Goal: Transaction & Acquisition: Purchase product/service

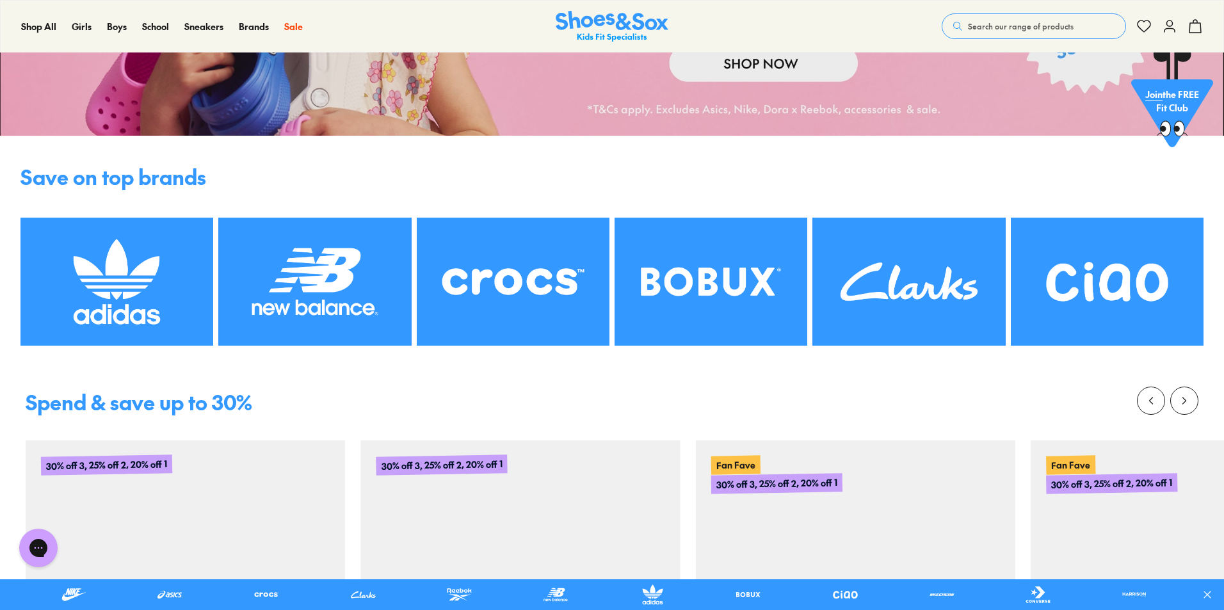
click at [1109, 315] on img at bounding box center [1107, 282] width 193 height 129
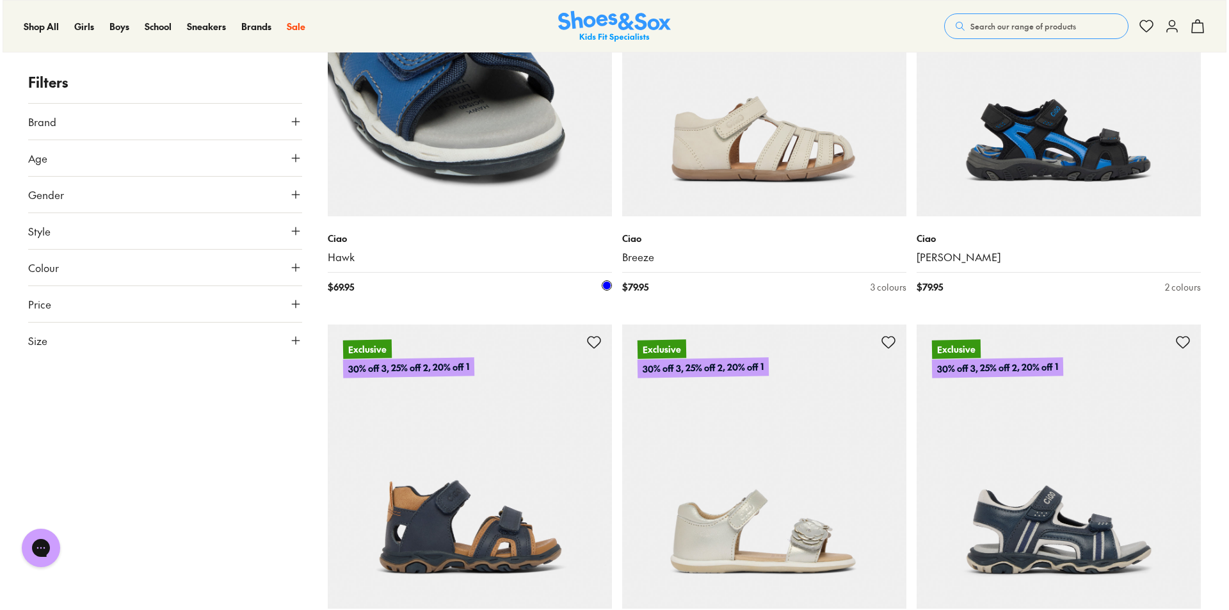
scroll to position [3081, 0]
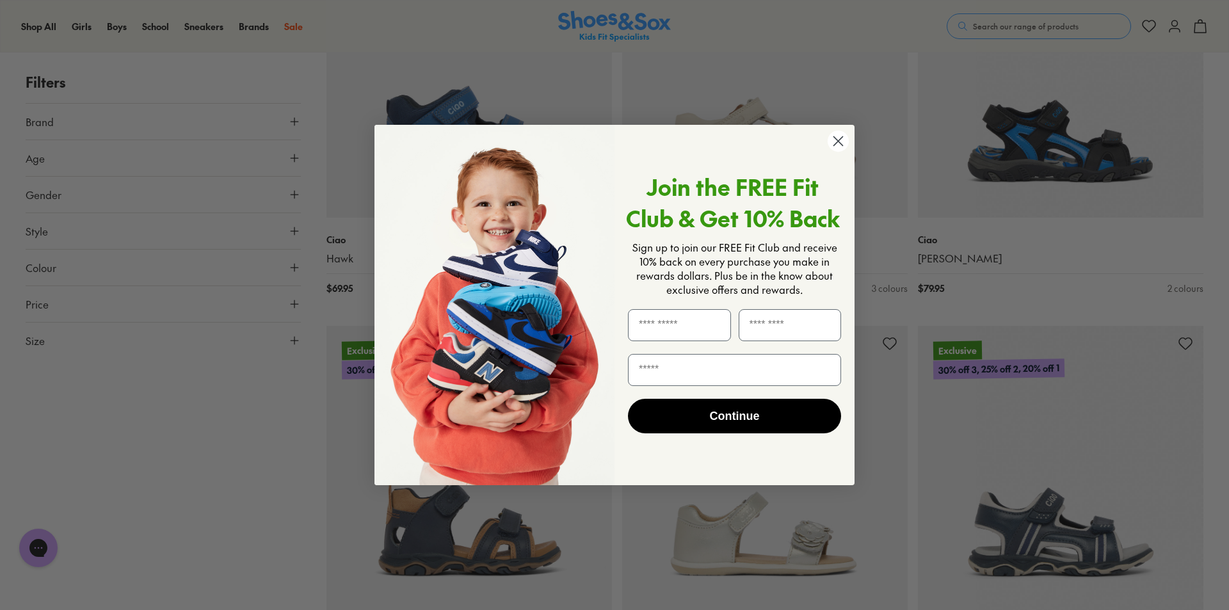
drag, startPoint x: 839, startPoint y: 150, endPoint x: 838, endPoint y: 175, distance: 25.0
click at [838, 150] on circle "Close dialog" at bounding box center [838, 141] width 21 height 21
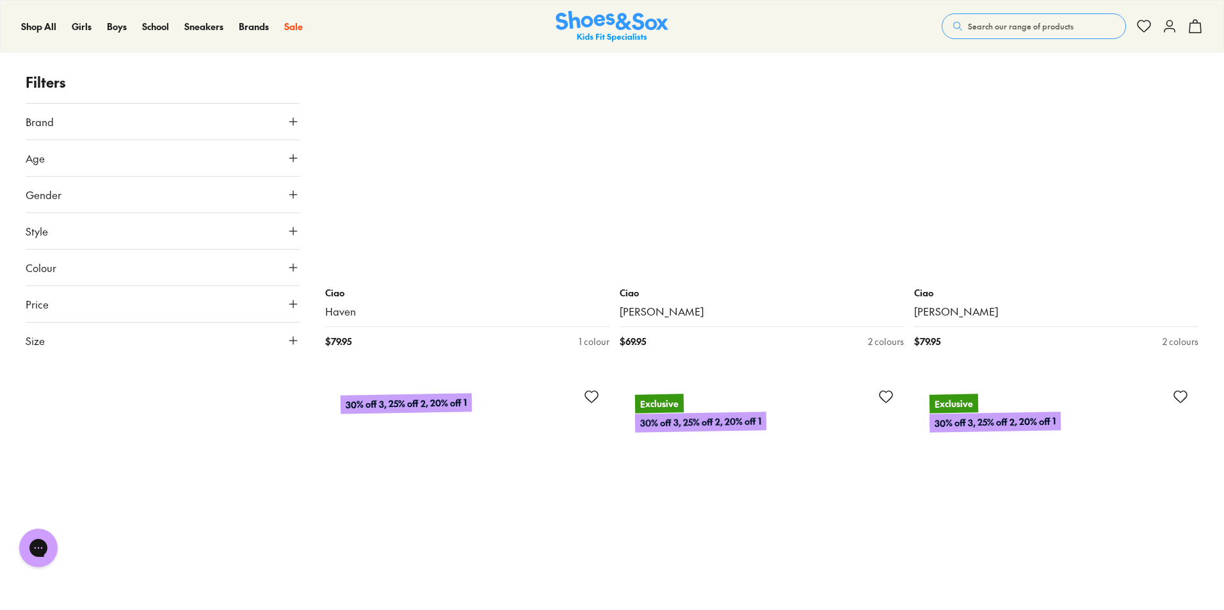
scroll to position [4736, 0]
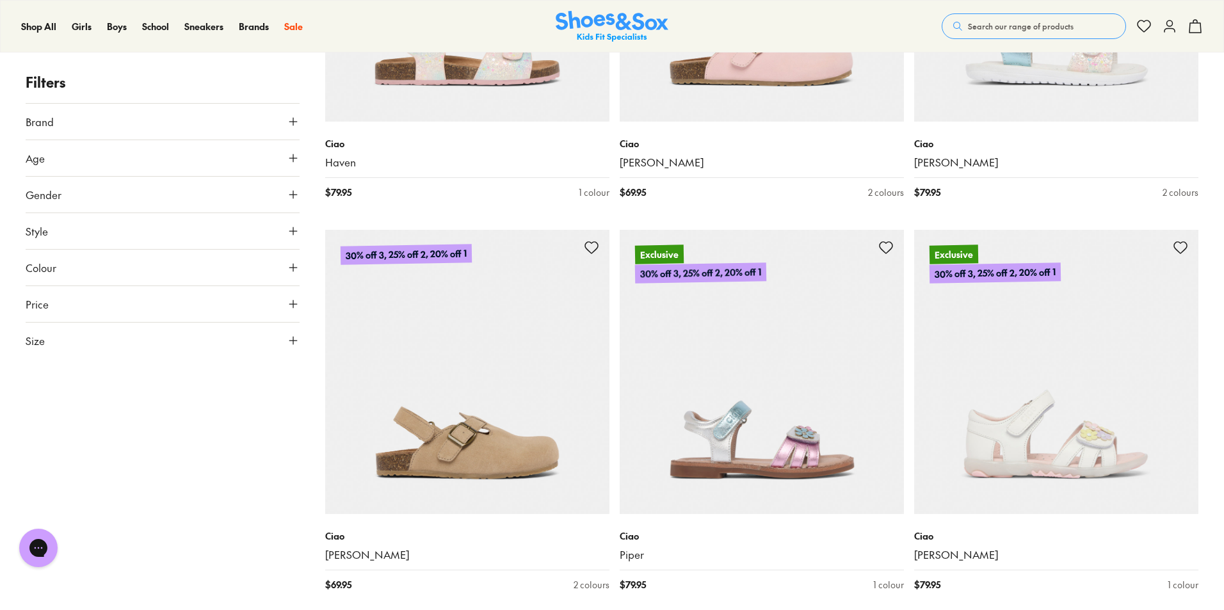
click at [81, 202] on button "Gender" at bounding box center [163, 195] width 274 height 36
click at [208, 231] on label "Boys" at bounding box center [196, 232] width 67 height 24
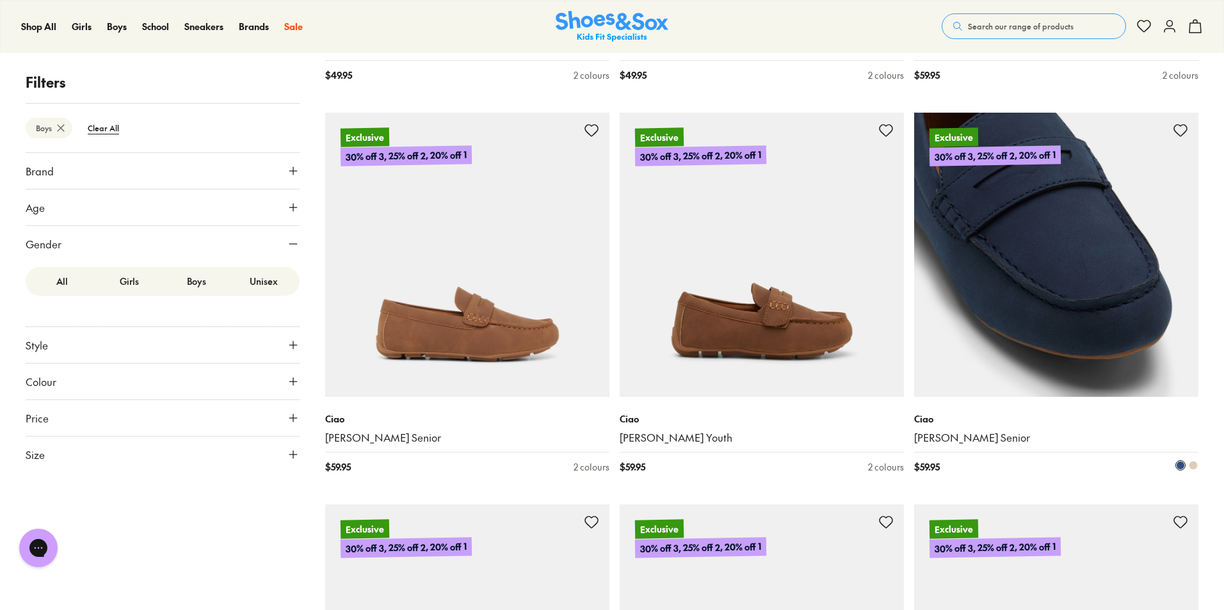
scroll to position [2496, 0]
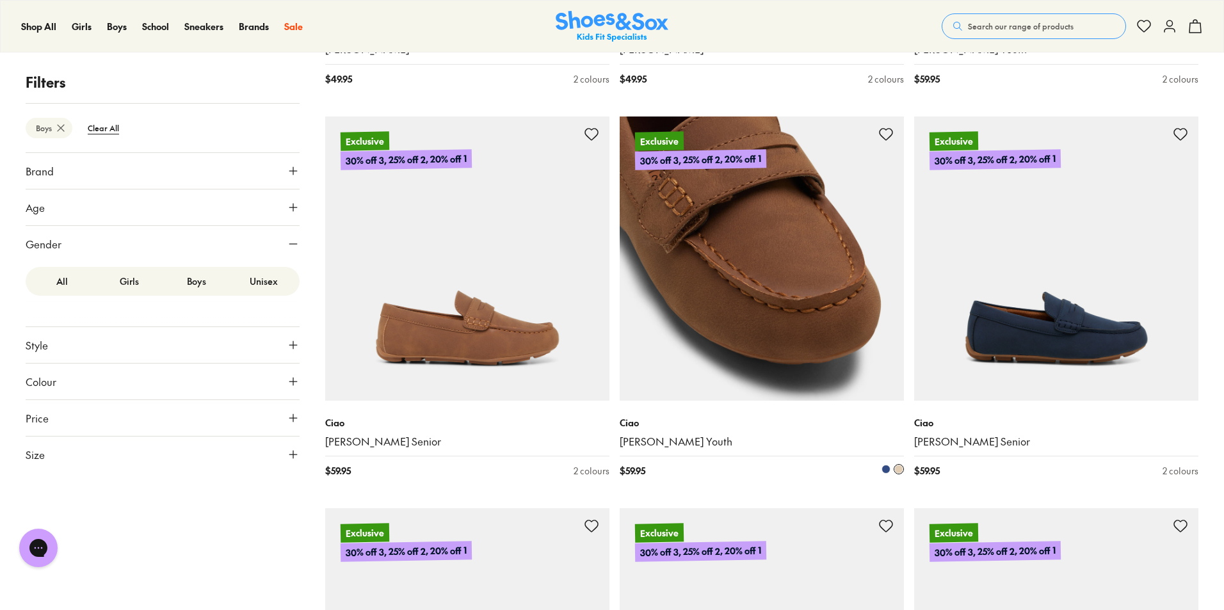
click at [773, 380] on img at bounding box center [762, 258] width 284 height 284
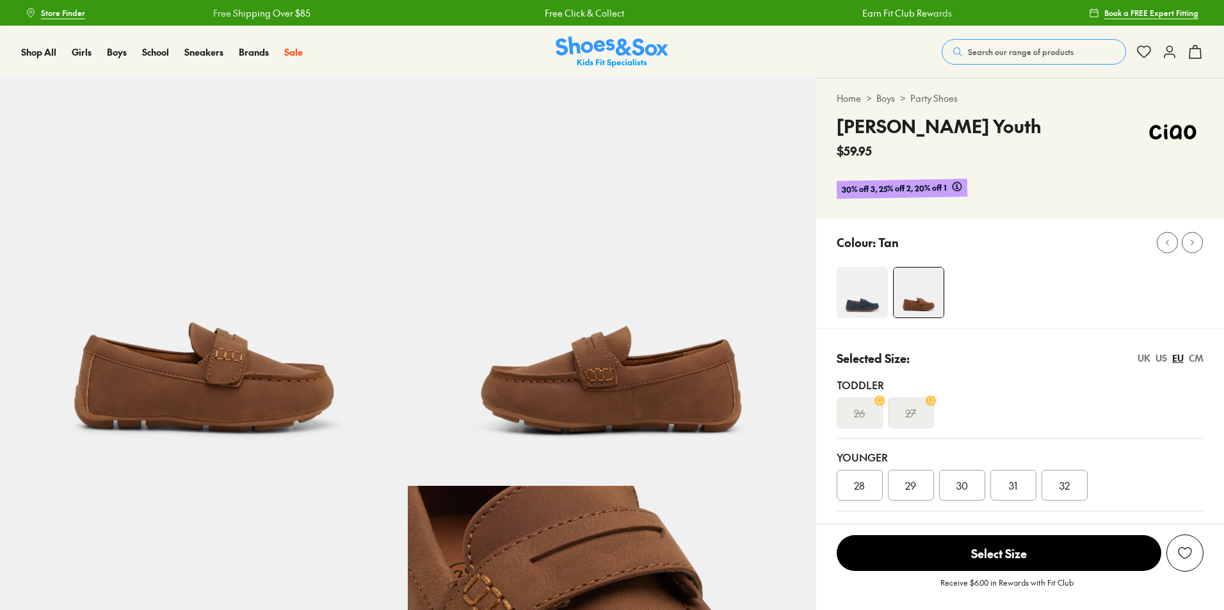
select select "*"
click at [917, 411] on div "27" at bounding box center [911, 412] width 46 height 31
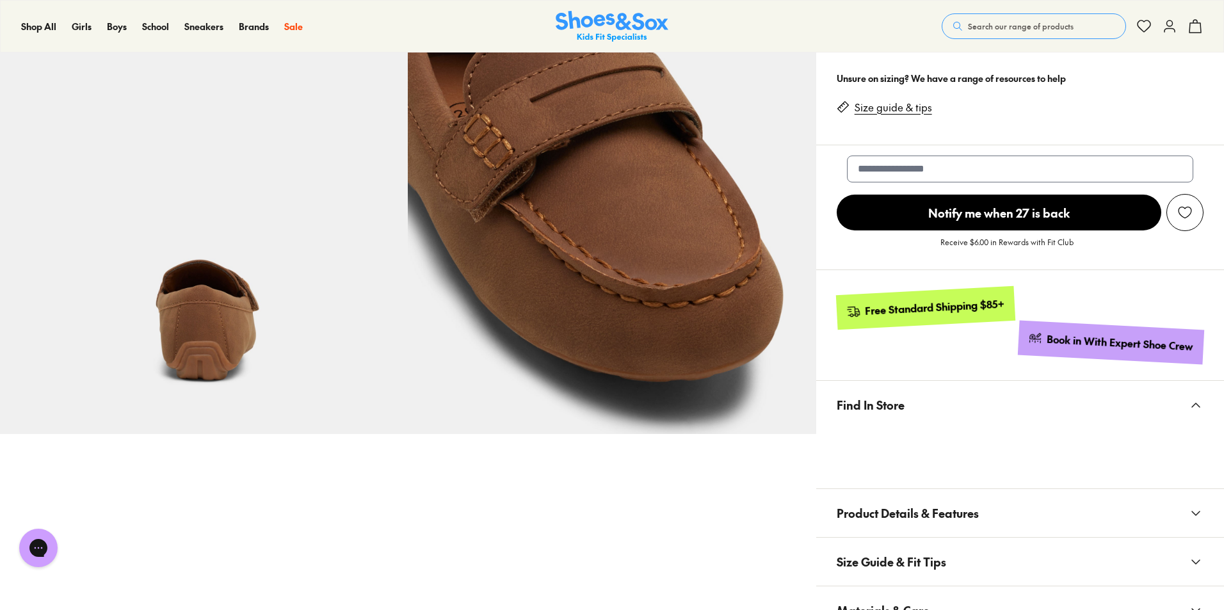
scroll to position [512, 0]
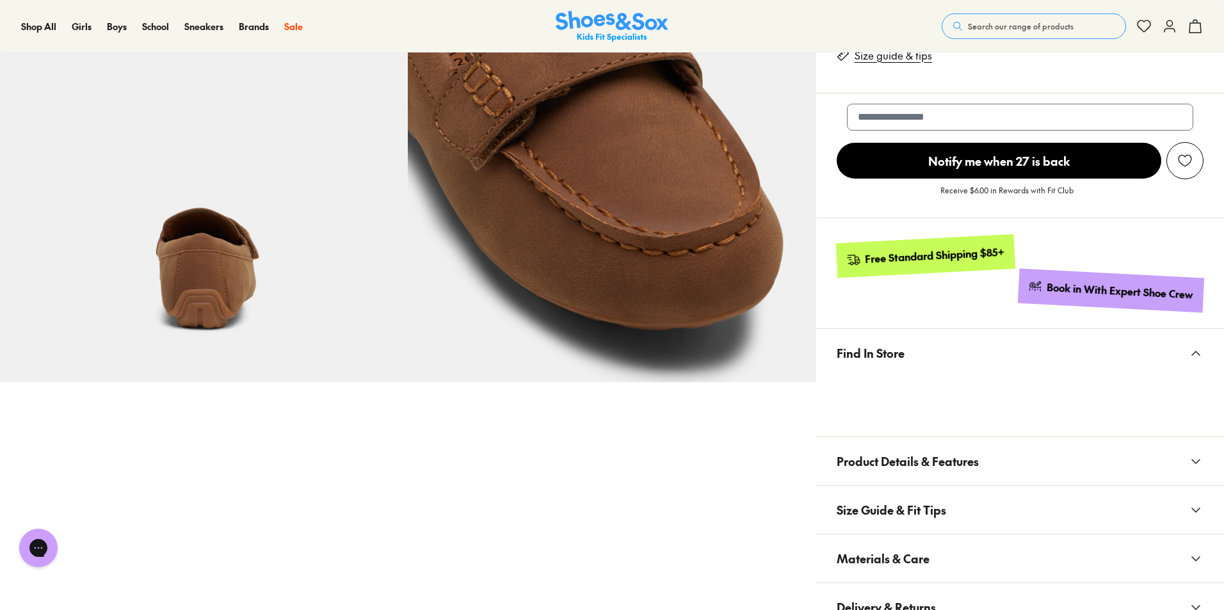
click at [1013, 446] on button "Product Details & Features" at bounding box center [1020, 461] width 408 height 48
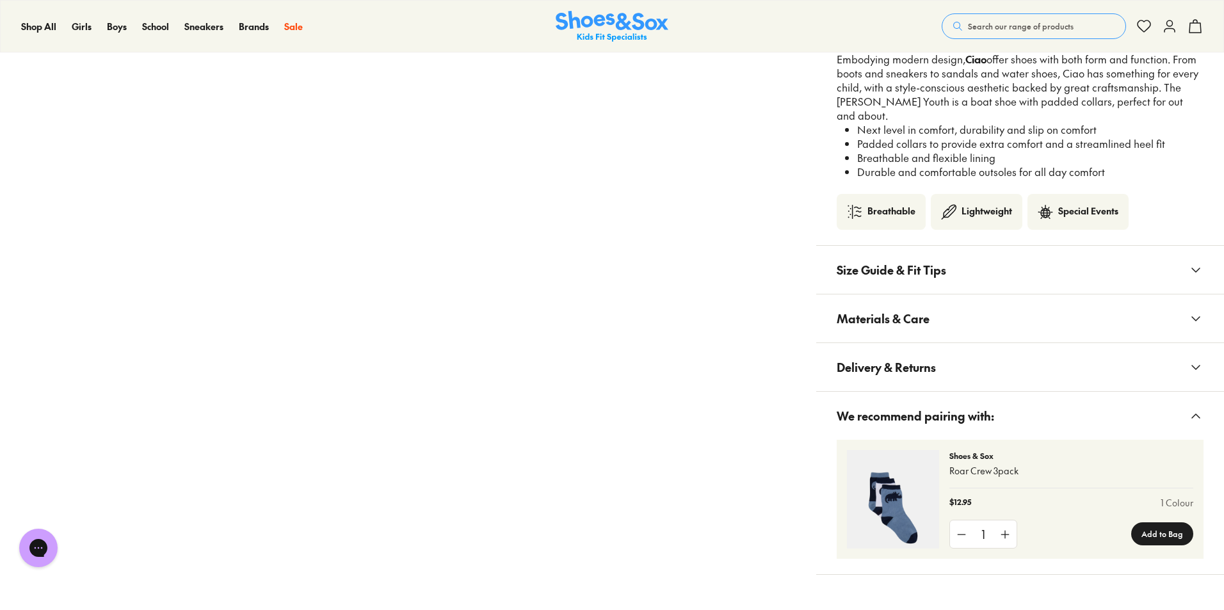
scroll to position [1216, 0]
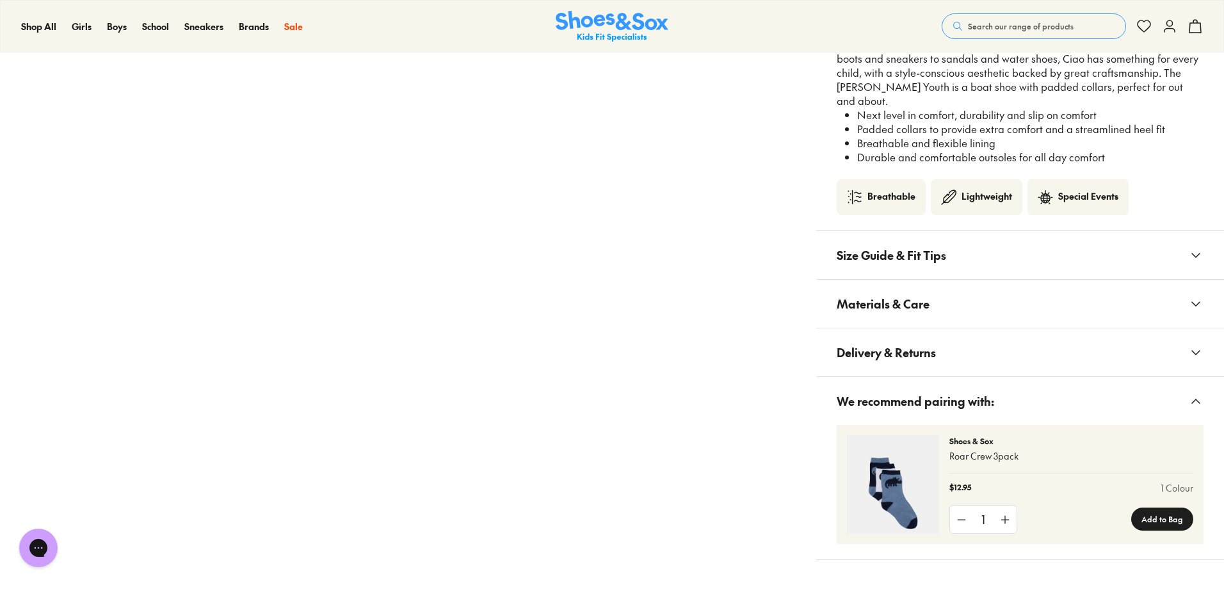
click at [910, 250] on span "Size Guide & Fit Tips" at bounding box center [891, 255] width 109 height 38
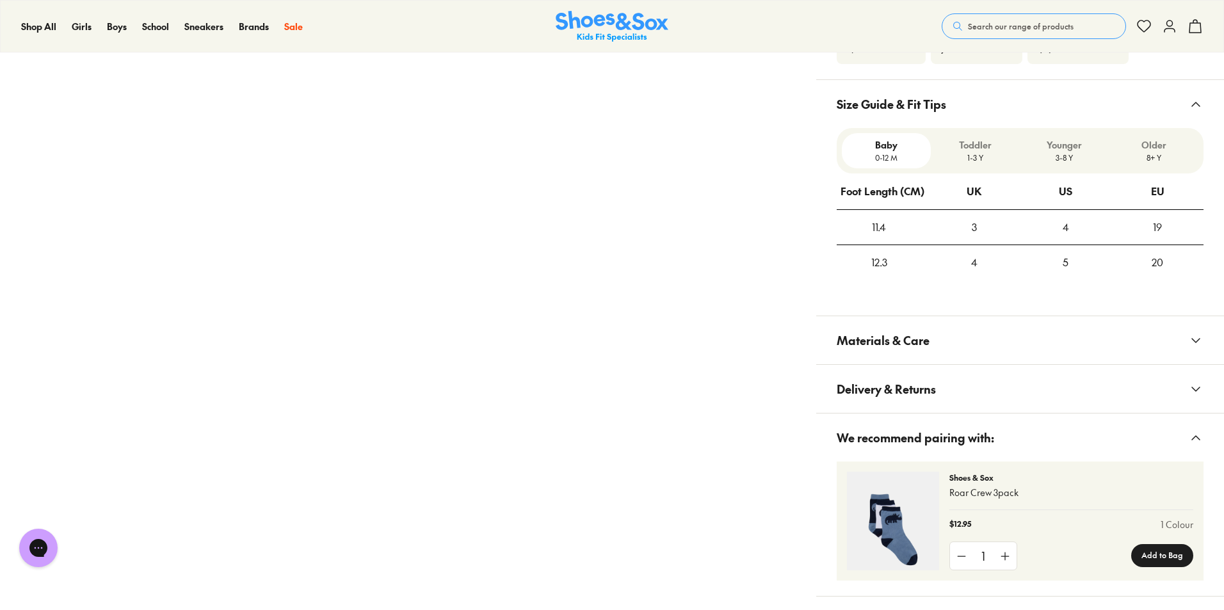
scroll to position [1344, 0]
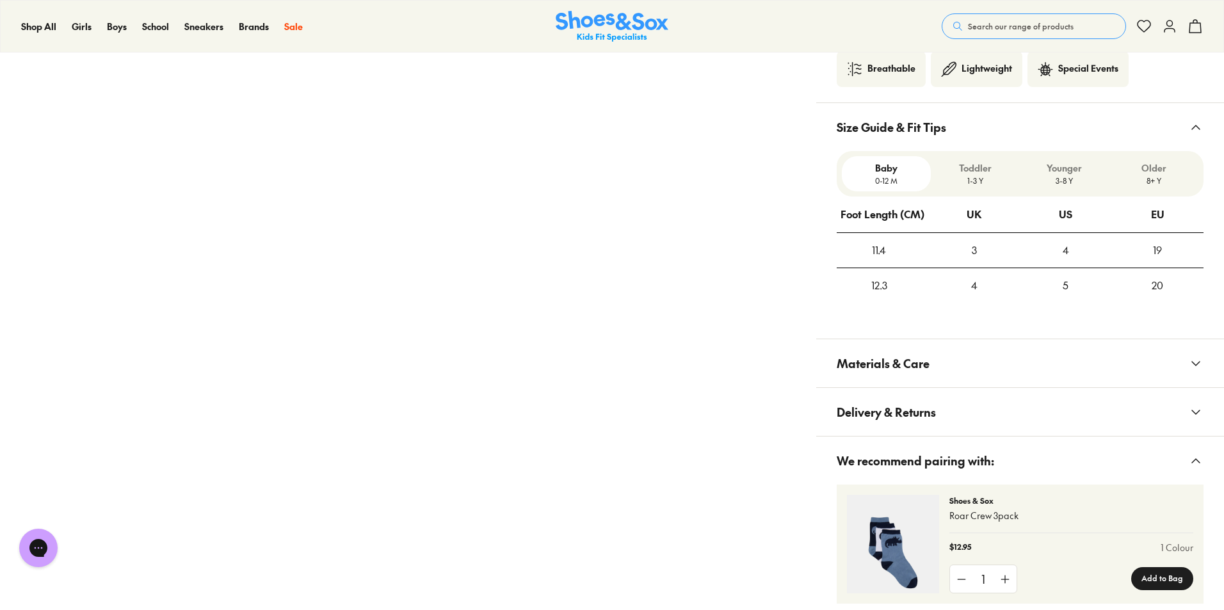
click at [1027, 239] on div "4" at bounding box center [1066, 250] width 92 height 35
click at [966, 122] on button "Size Guide & Fit Tips" at bounding box center [1020, 127] width 408 height 48
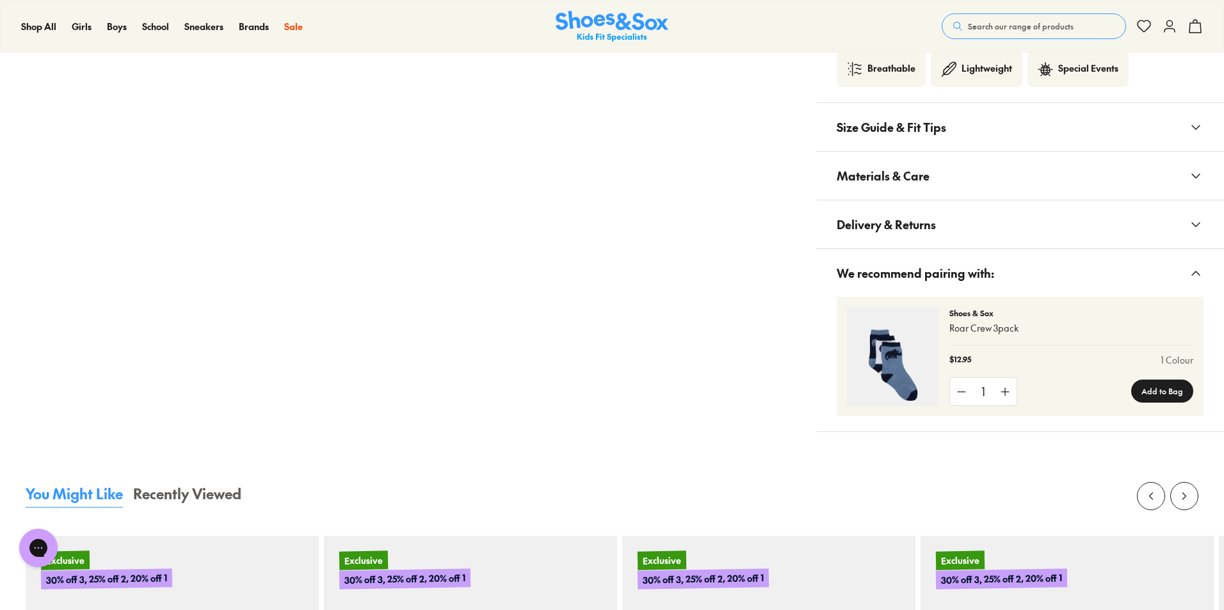
click at [910, 116] on span "Size Guide & Fit Tips" at bounding box center [891, 127] width 109 height 38
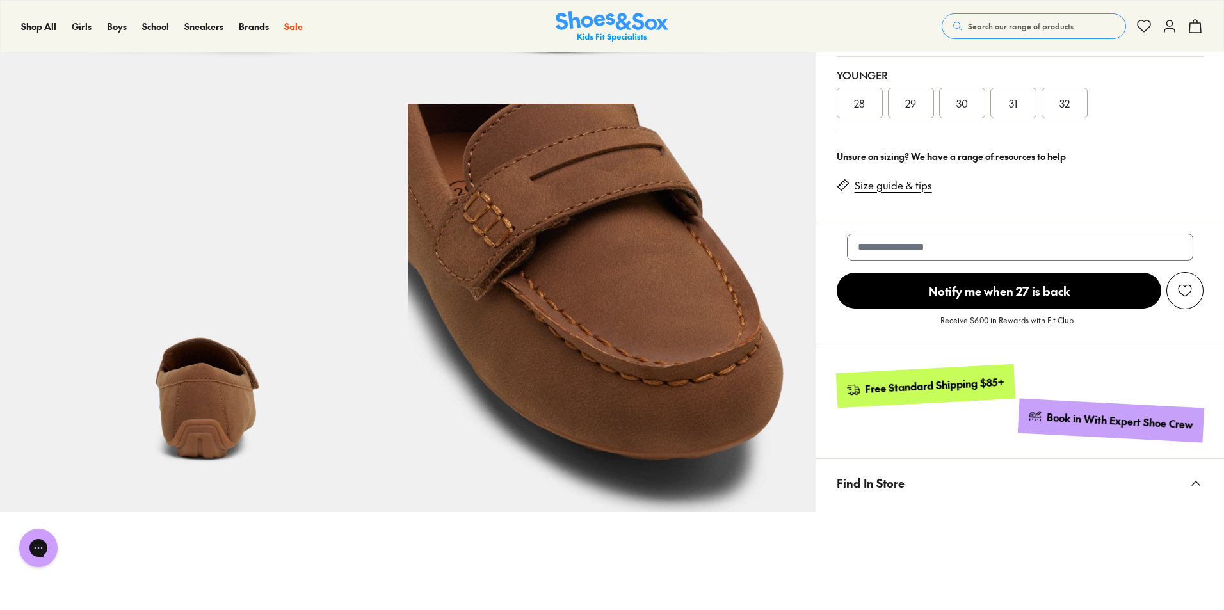
scroll to position [256, 0]
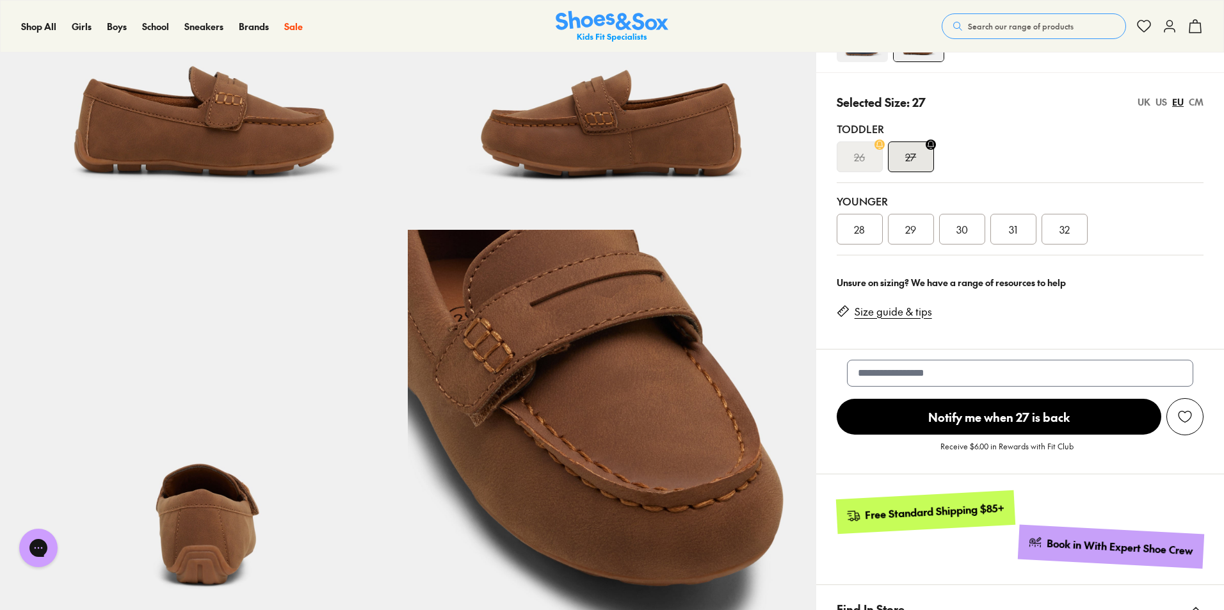
click at [871, 230] on div "28" at bounding box center [860, 229] width 46 height 31
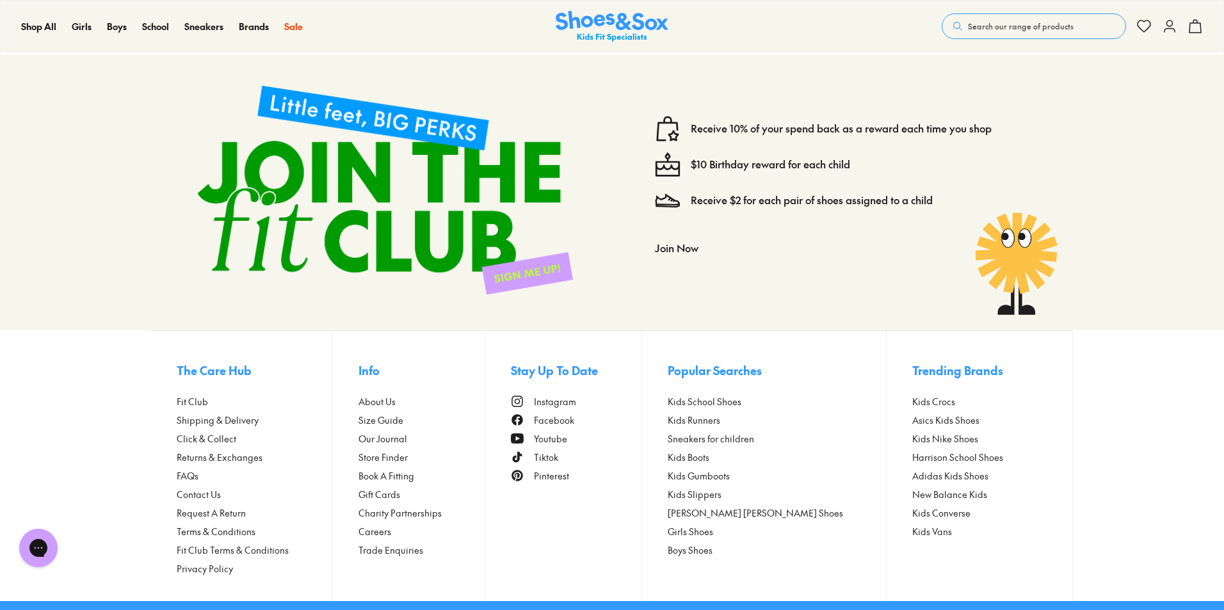
scroll to position [2816, 0]
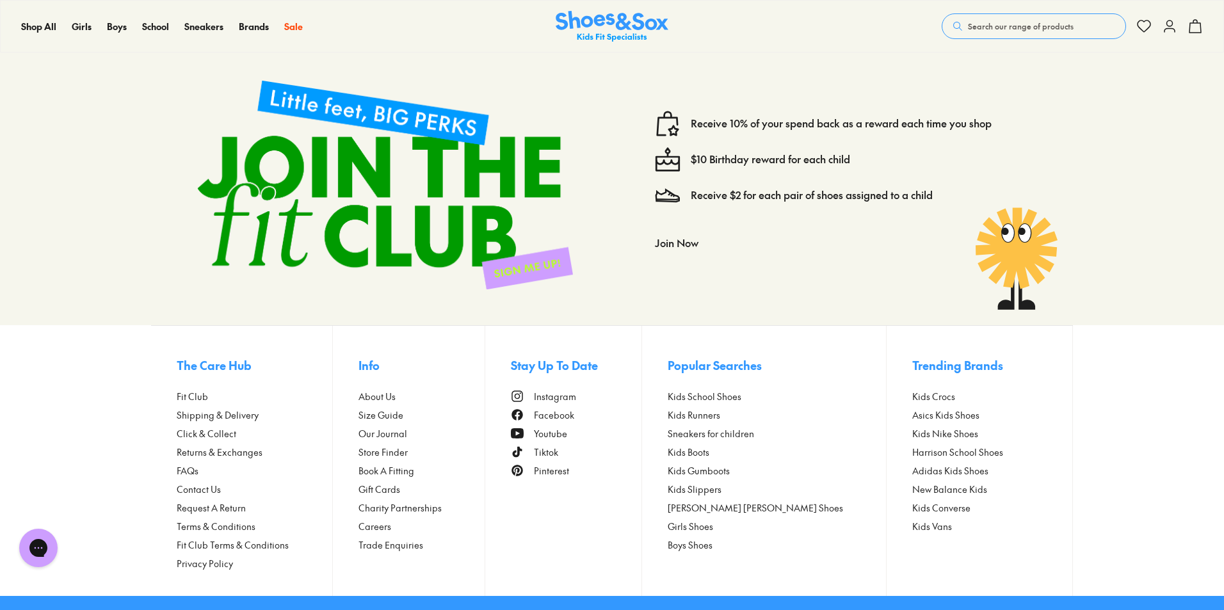
click at [378, 408] on span "Size Guide" at bounding box center [380, 414] width 45 height 13
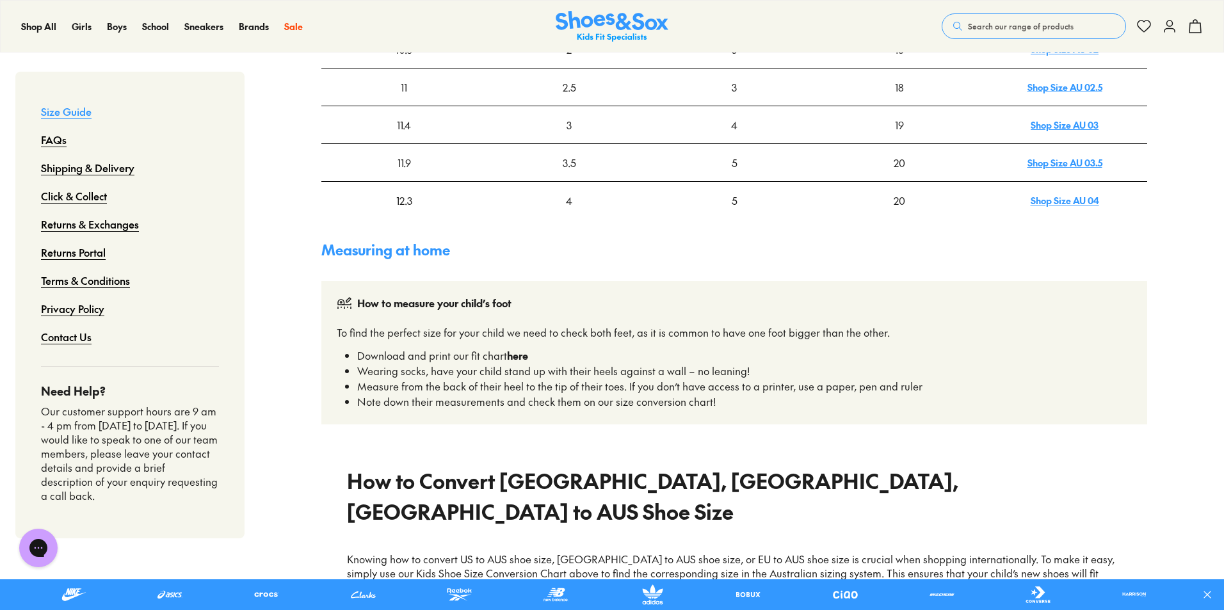
scroll to position [576, 0]
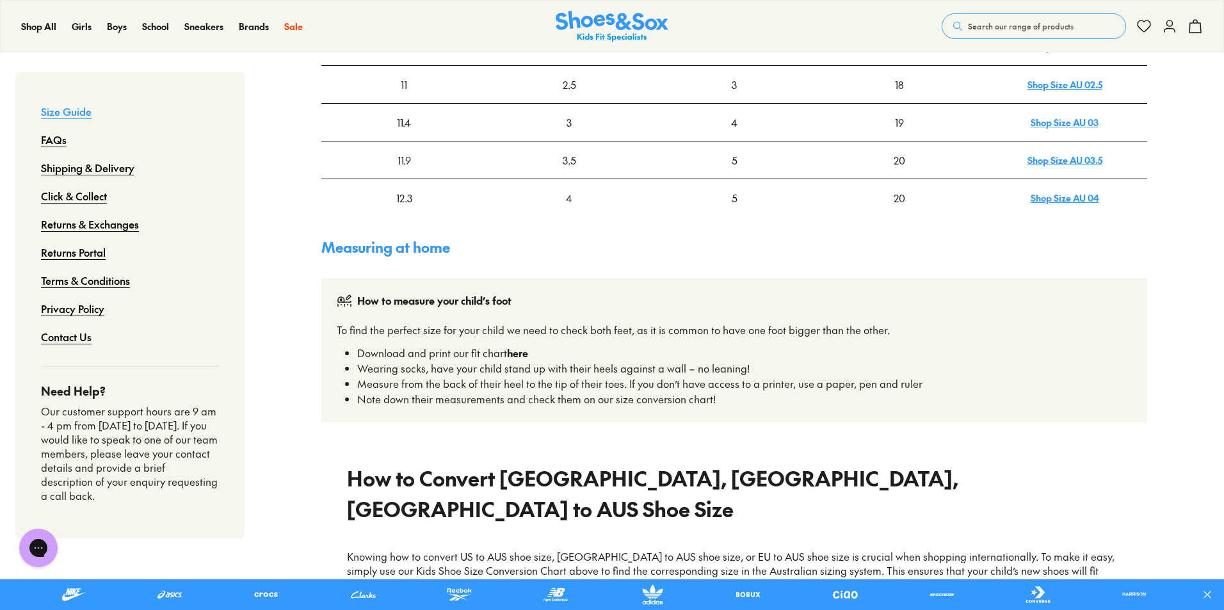
click at [514, 354] on strong "here" at bounding box center [517, 353] width 21 height 14
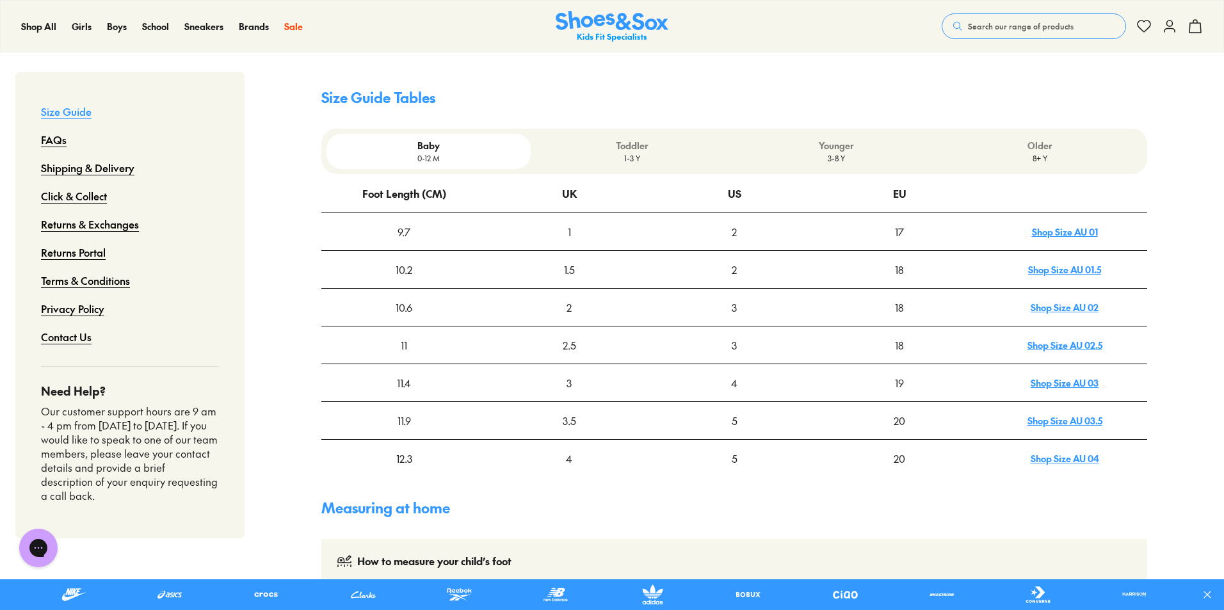
scroll to position [320, 0]
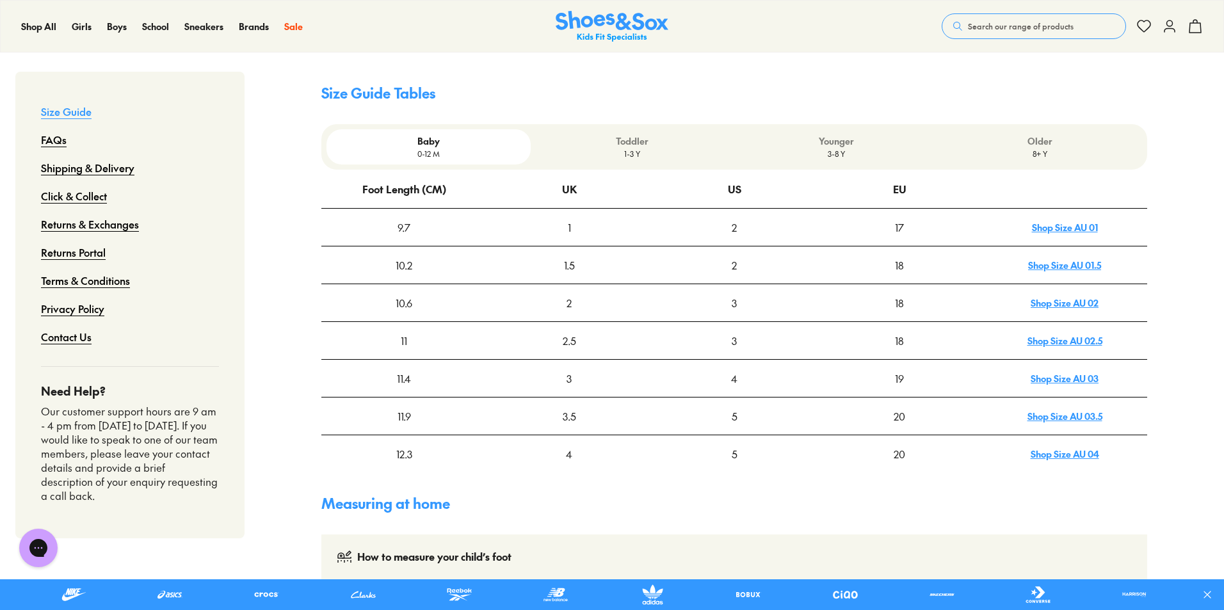
click at [840, 143] on p "Younger" at bounding box center [835, 140] width 193 height 13
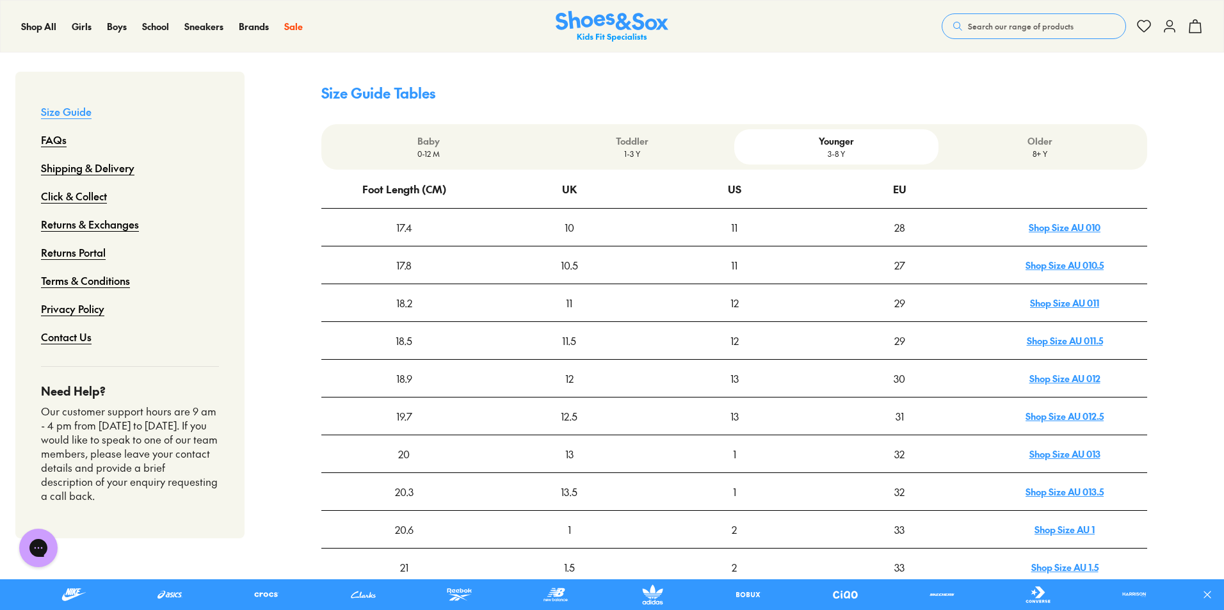
click at [641, 155] on p "1-3 Y" at bounding box center [632, 154] width 193 height 12
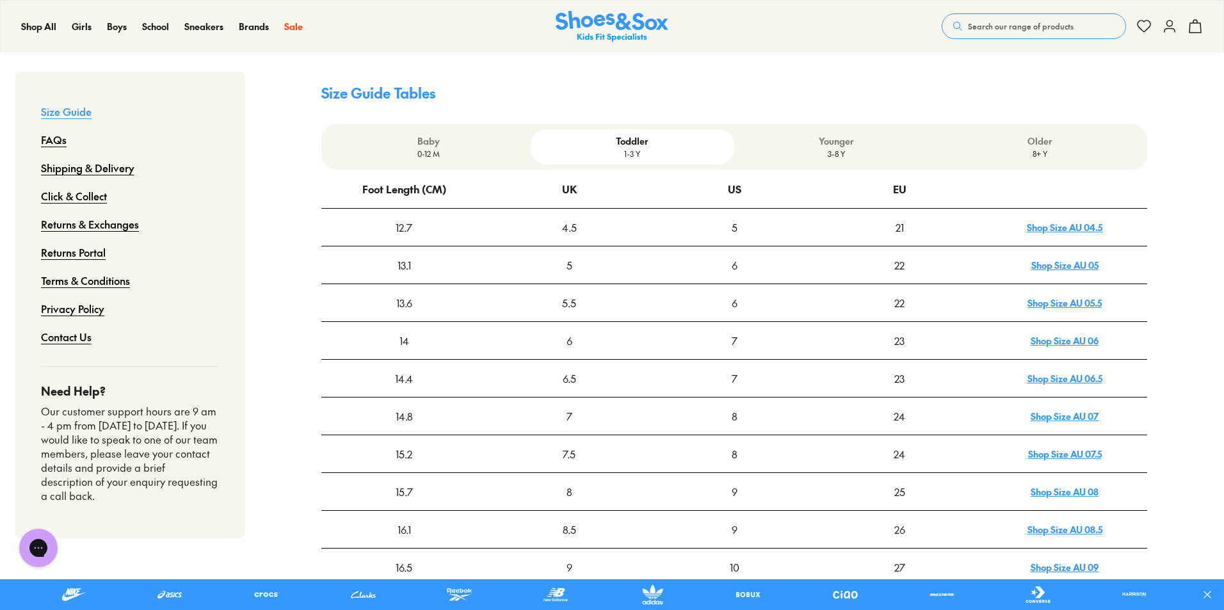
click at [838, 147] on p "Younger" at bounding box center [835, 140] width 193 height 13
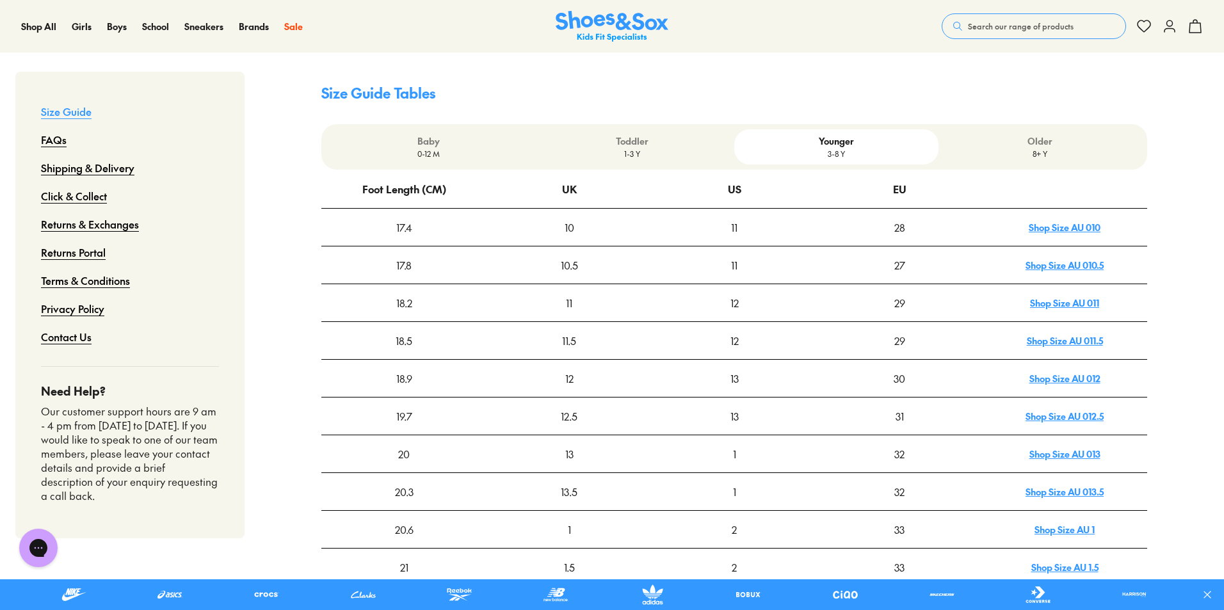
click at [1074, 29] on button "Search our range of products" at bounding box center [1034, 26] width 184 height 26
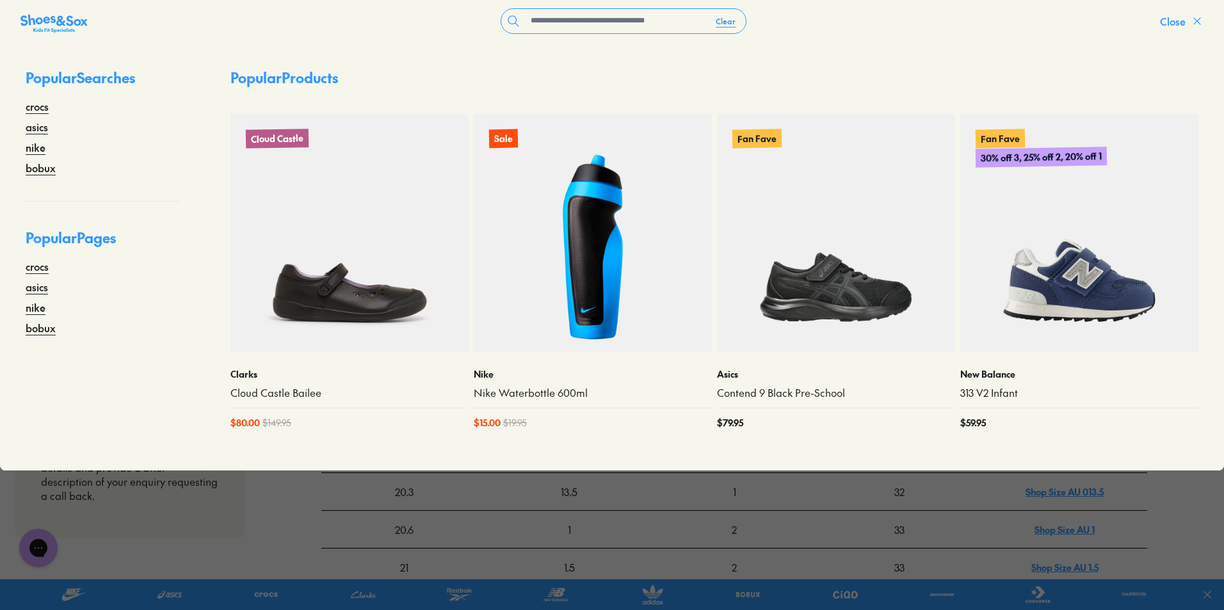
click at [1192, 28] on button "Close" at bounding box center [1182, 21] width 44 height 28
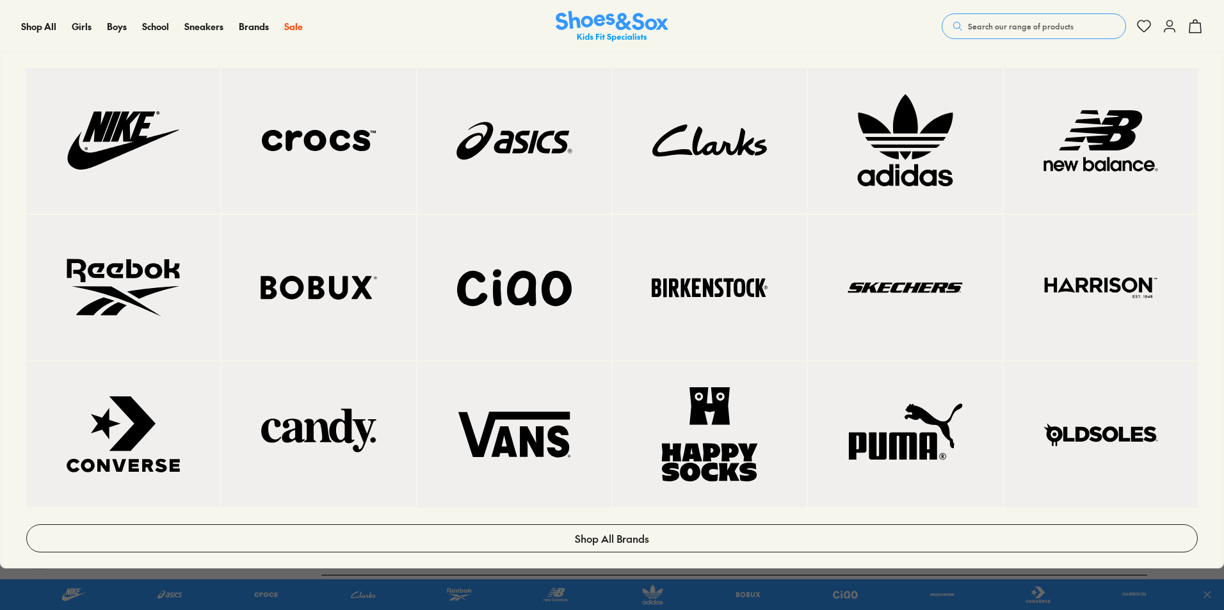
scroll to position [128, 0]
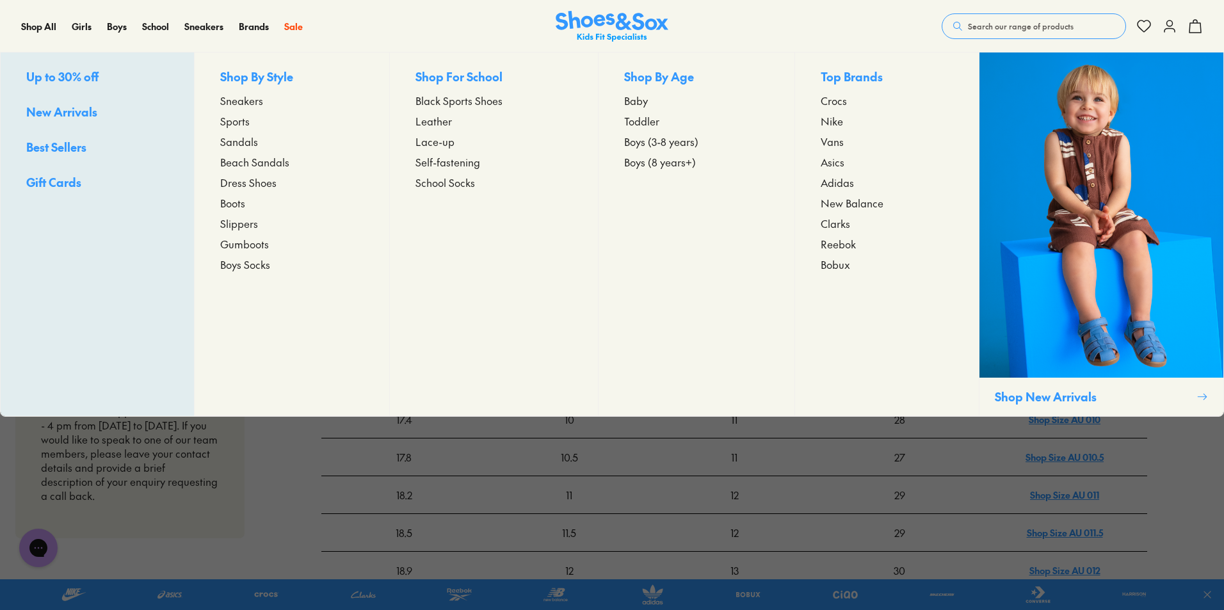
click at [239, 184] on span "Dress Shoes" at bounding box center [248, 182] width 56 height 15
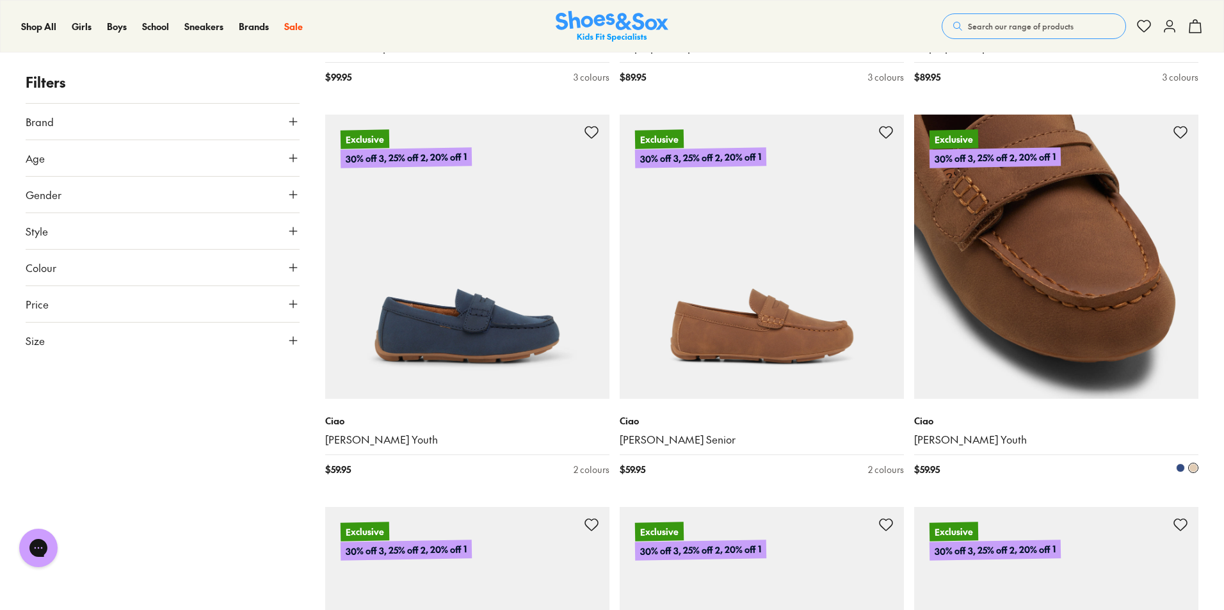
scroll to position [1344, 0]
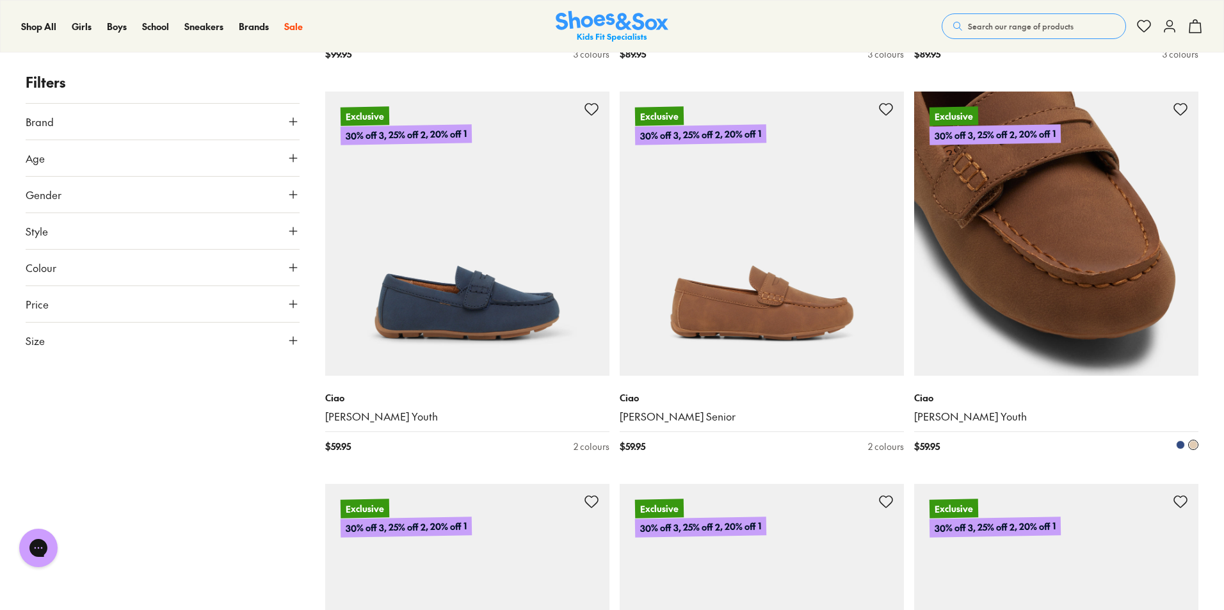
click at [1012, 321] on img at bounding box center [1056, 234] width 284 height 284
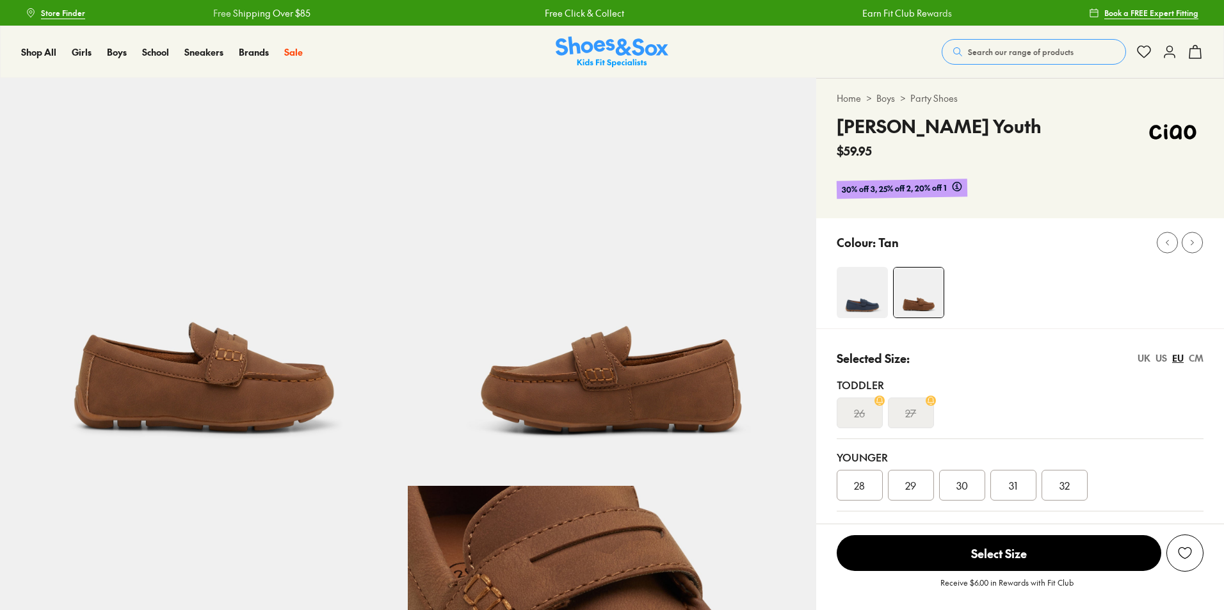
select select "*"
click at [911, 419] on s "27" at bounding box center [910, 412] width 11 height 15
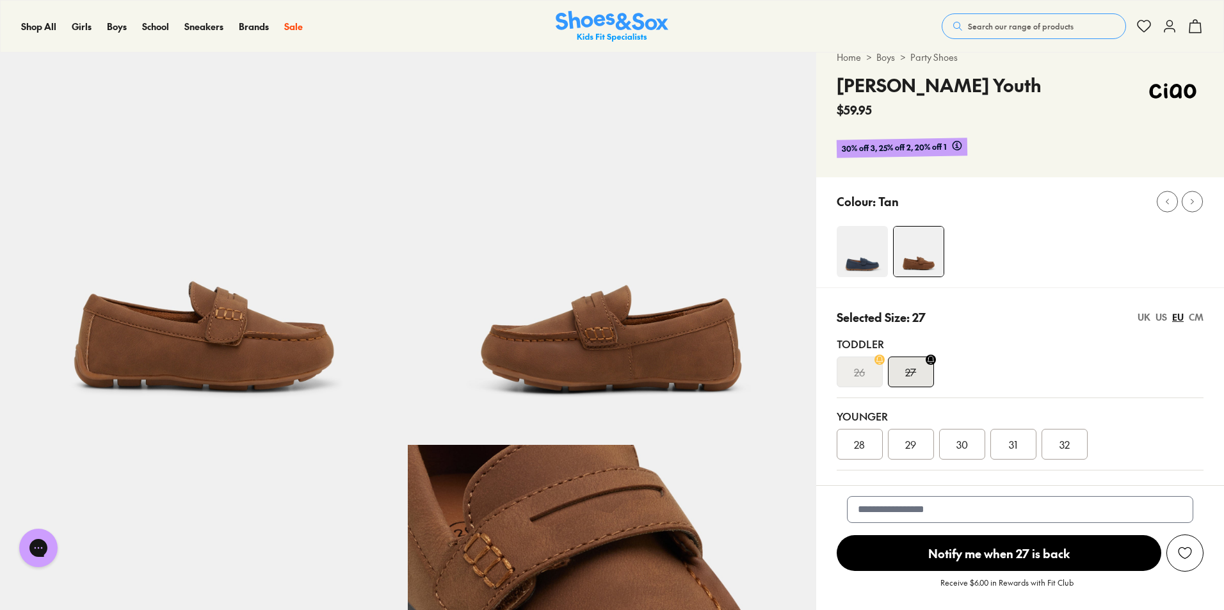
scroll to position [64, 0]
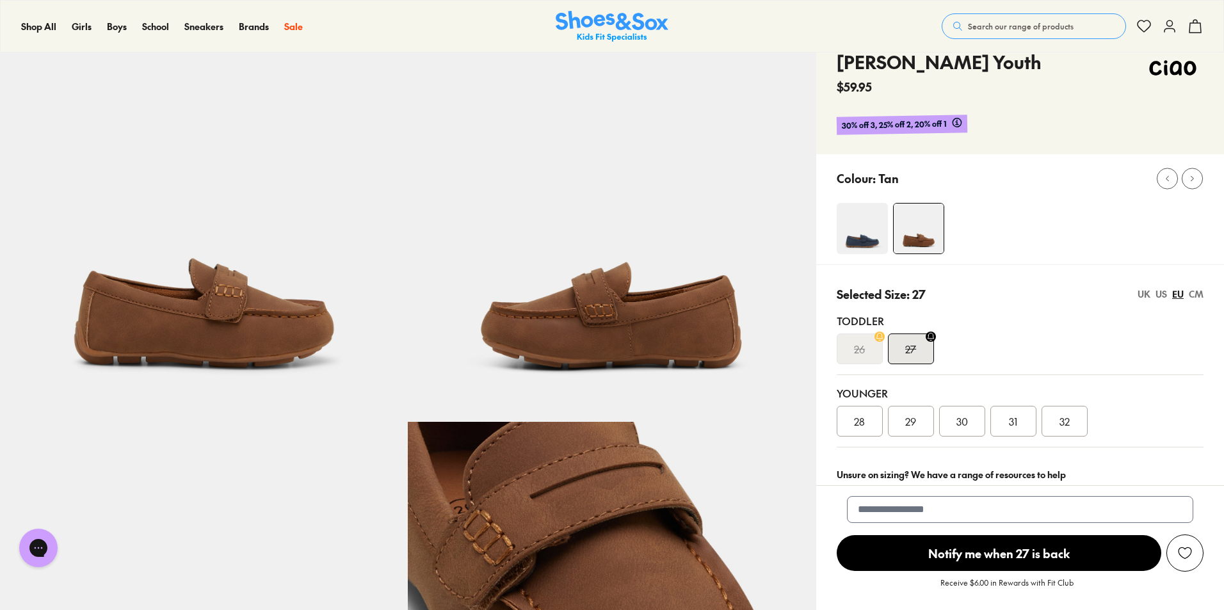
click at [842, 423] on div "28" at bounding box center [860, 421] width 46 height 31
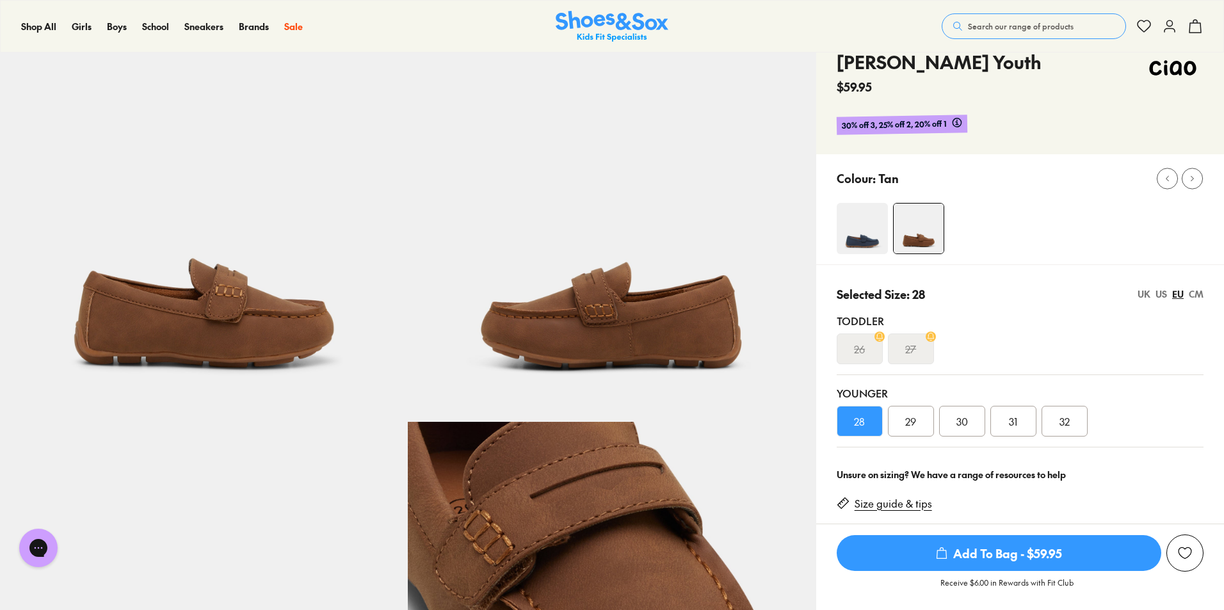
click at [920, 510] on link "Size guide & tips" at bounding box center [892, 504] width 77 height 14
click at [920, 510] on div "Size guide & tips" at bounding box center [1020, 508] width 367 height 45
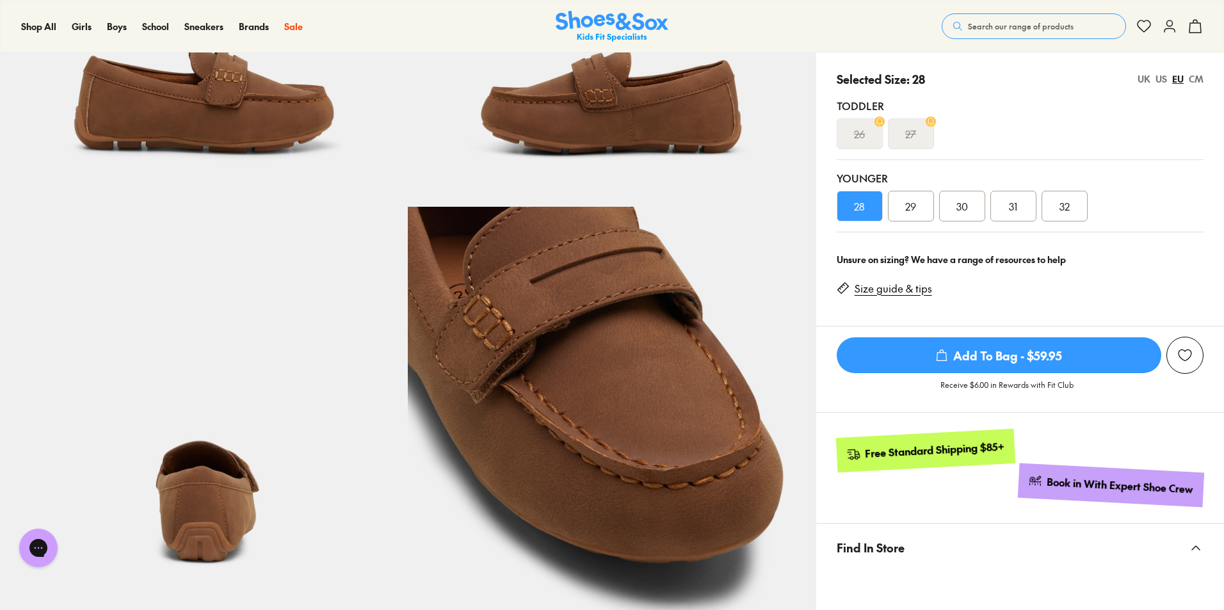
scroll to position [256, 0]
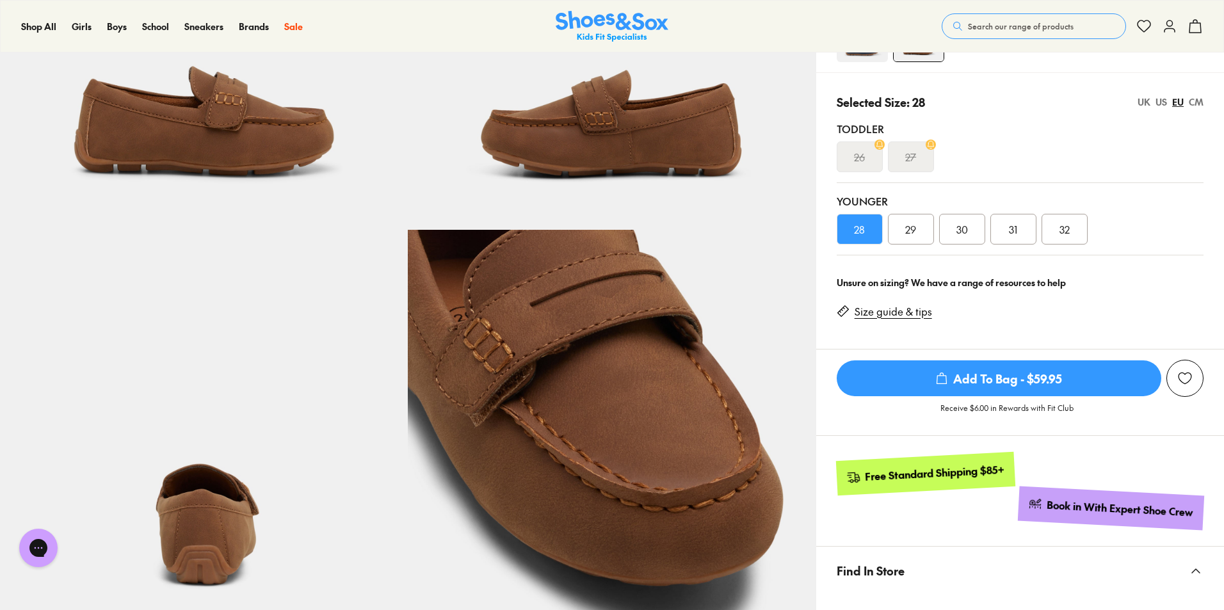
click at [949, 370] on span "Add To Bag - $59.95" at bounding box center [999, 378] width 325 height 36
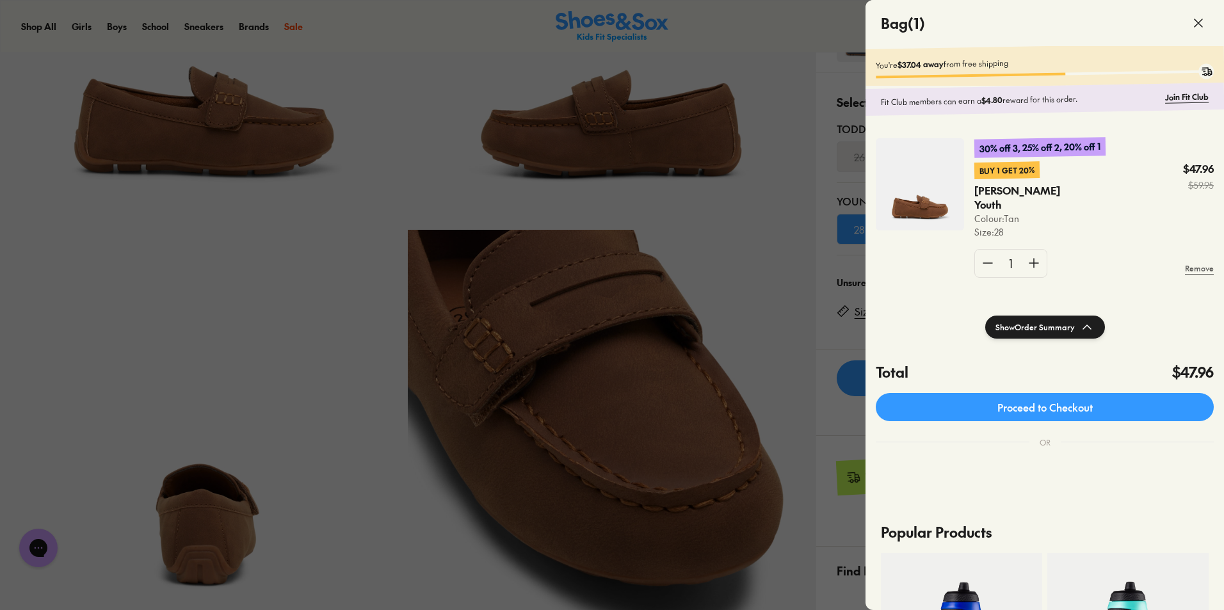
drag, startPoint x: 821, startPoint y: 360, endPoint x: 822, endPoint y: 367, distance: 7.3
click at [822, 367] on div at bounding box center [612, 305] width 1224 height 610
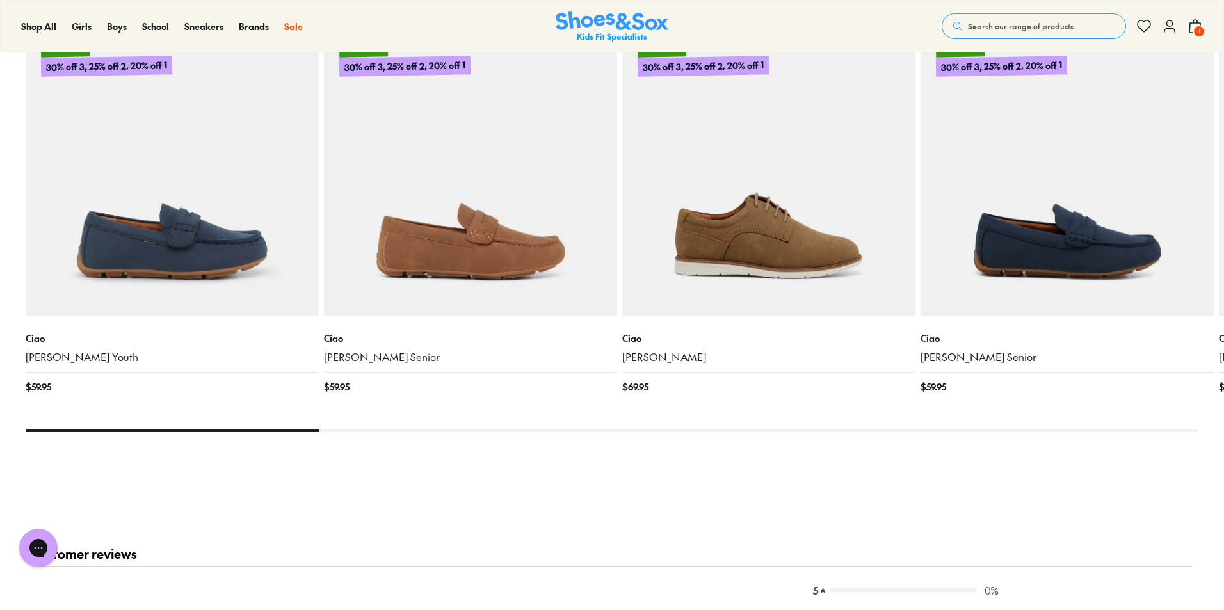
scroll to position [1856, 0]
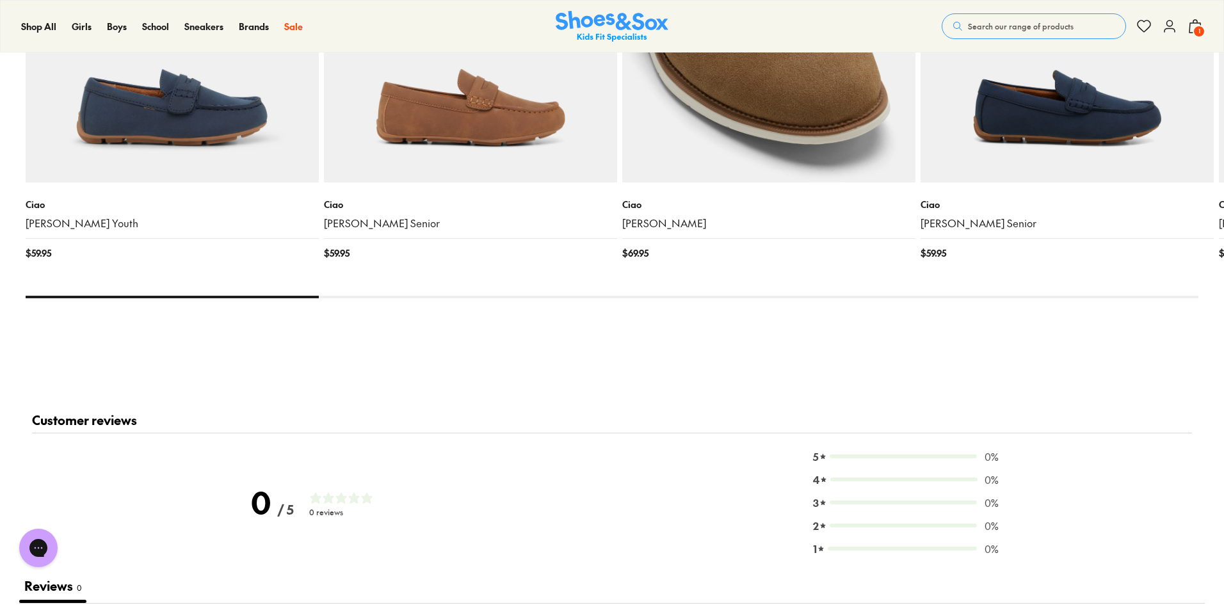
click at [796, 123] on img at bounding box center [768, 35] width 293 height 293
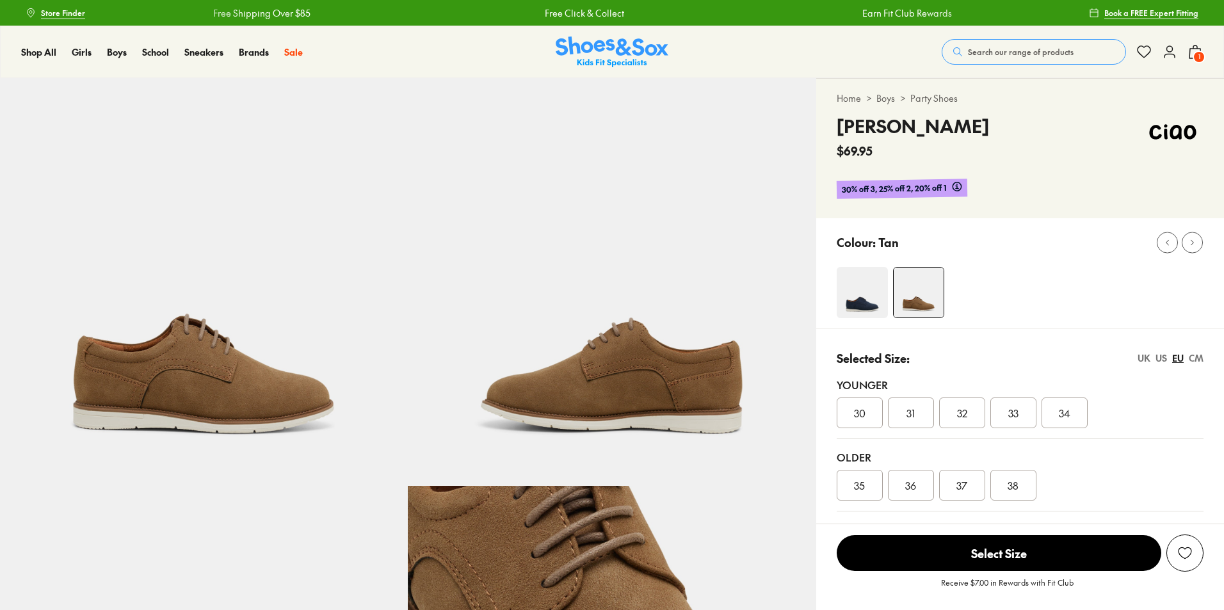
select select "*"
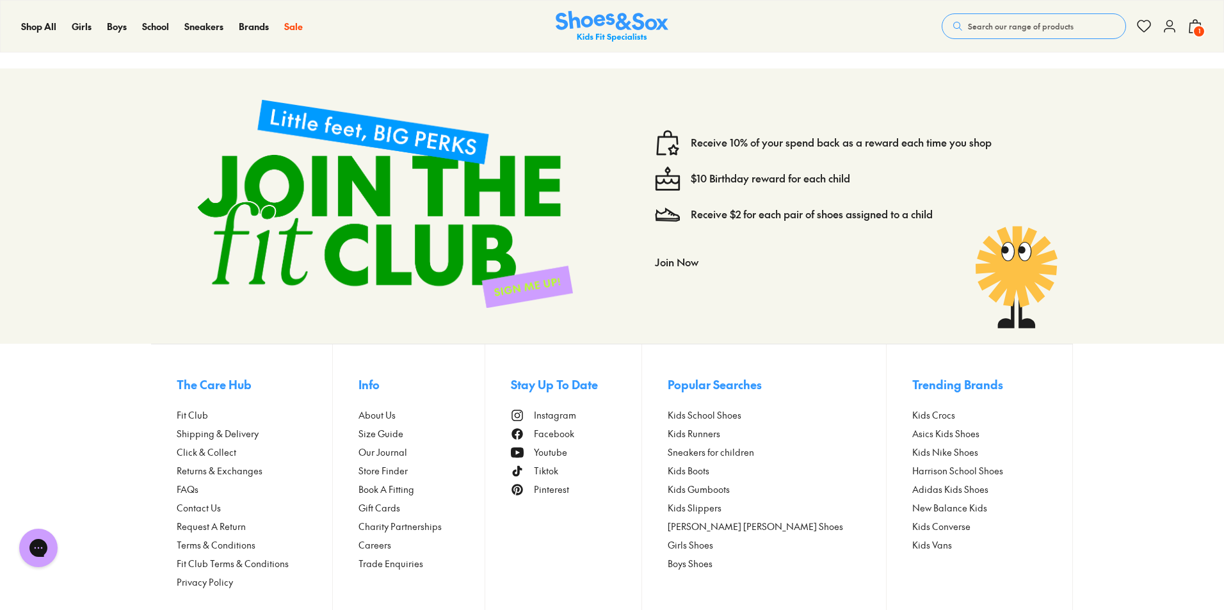
scroll to position [2199, 0]
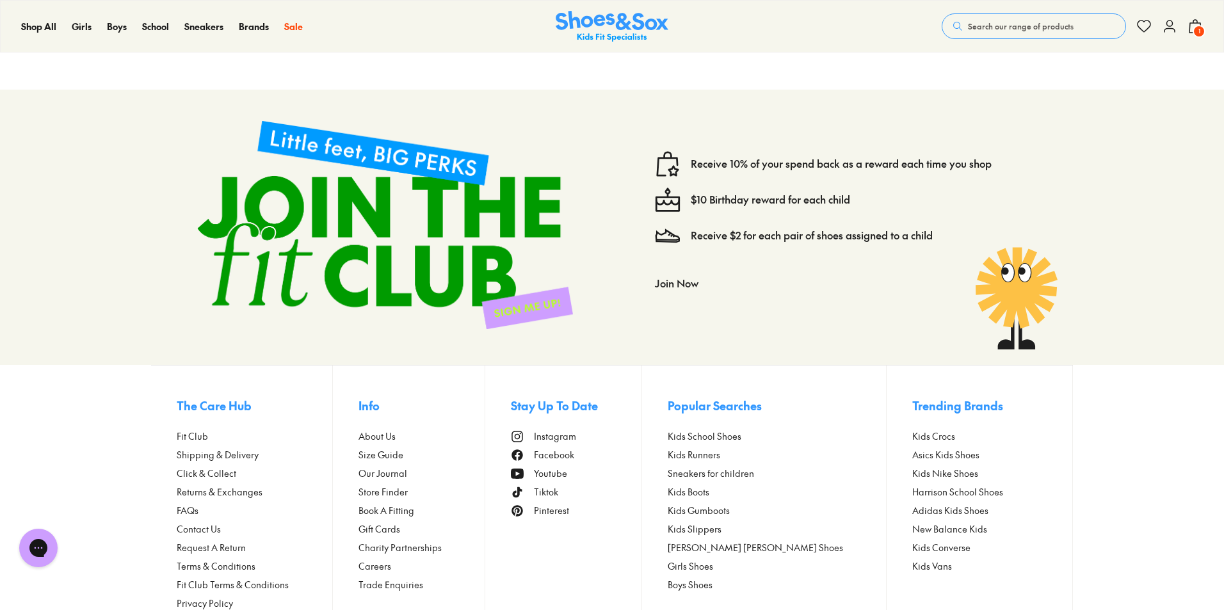
click at [492, 216] on img at bounding box center [385, 225] width 417 height 250
click at [693, 286] on button "Join Now" at bounding box center [677, 283] width 44 height 28
click at [693, 286] on div at bounding box center [612, 305] width 1224 height 610
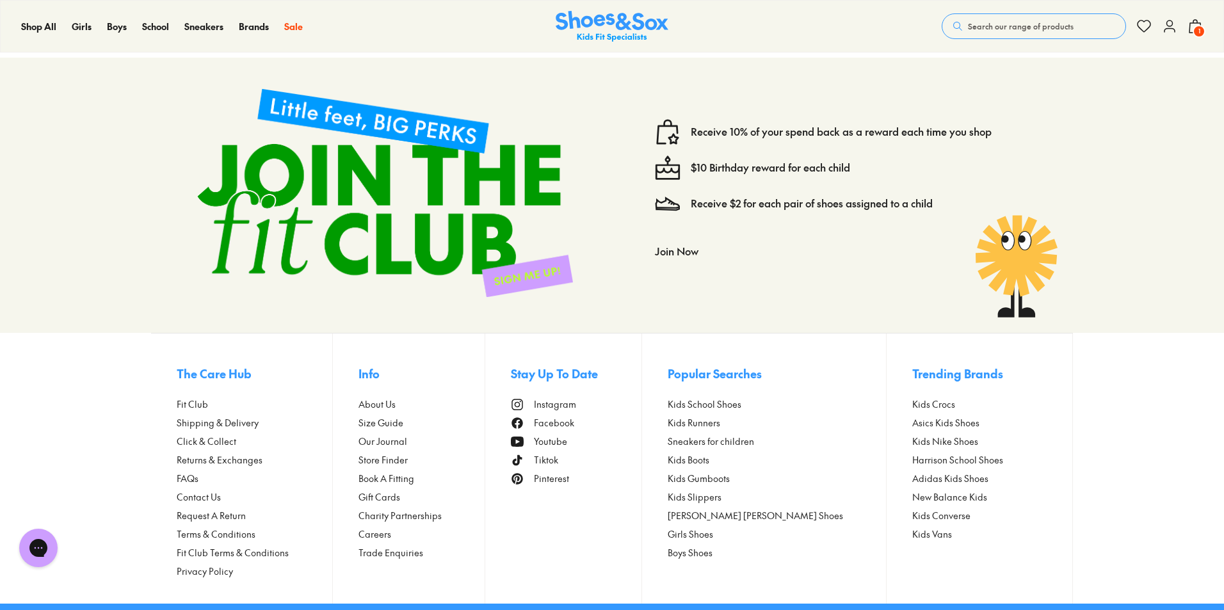
scroll to position [2263, 0]
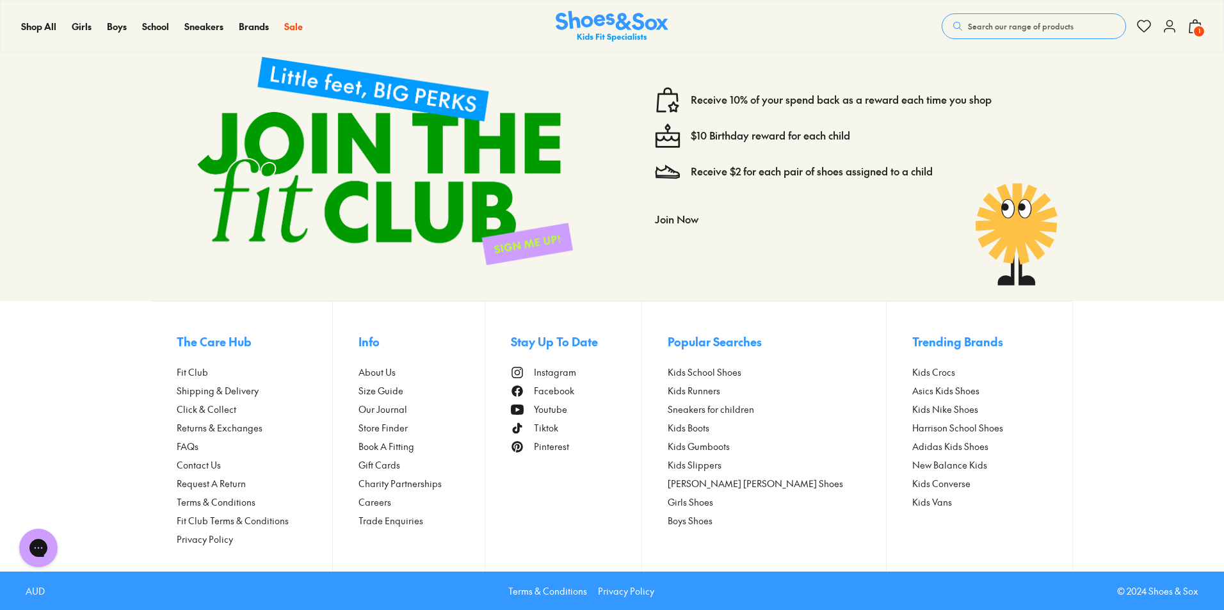
click at [680, 223] on button "Join Now" at bounding box center [677, 219] width 44 height 28
click at [680, 223] on div at bounding box center [612, 305] width 1224 height 610
click at [680, 223] on button "Join Now" at bounding box center [677, 219] width 44 height 28
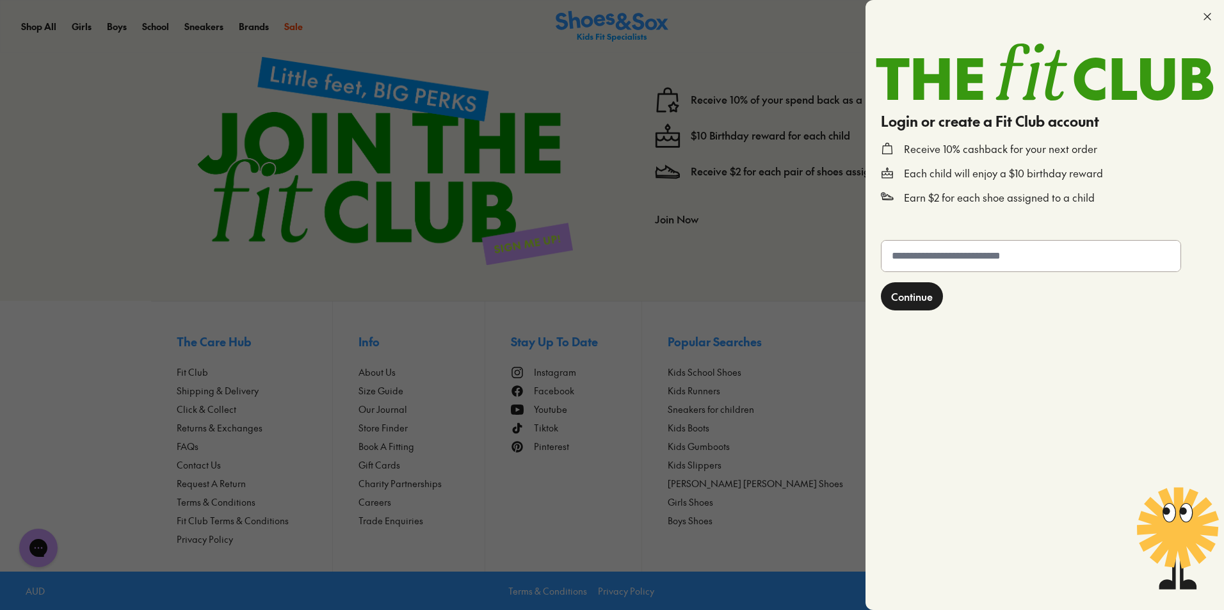
click at [680, 223] on div at bounding box center [612, 305] width 1224 height 610
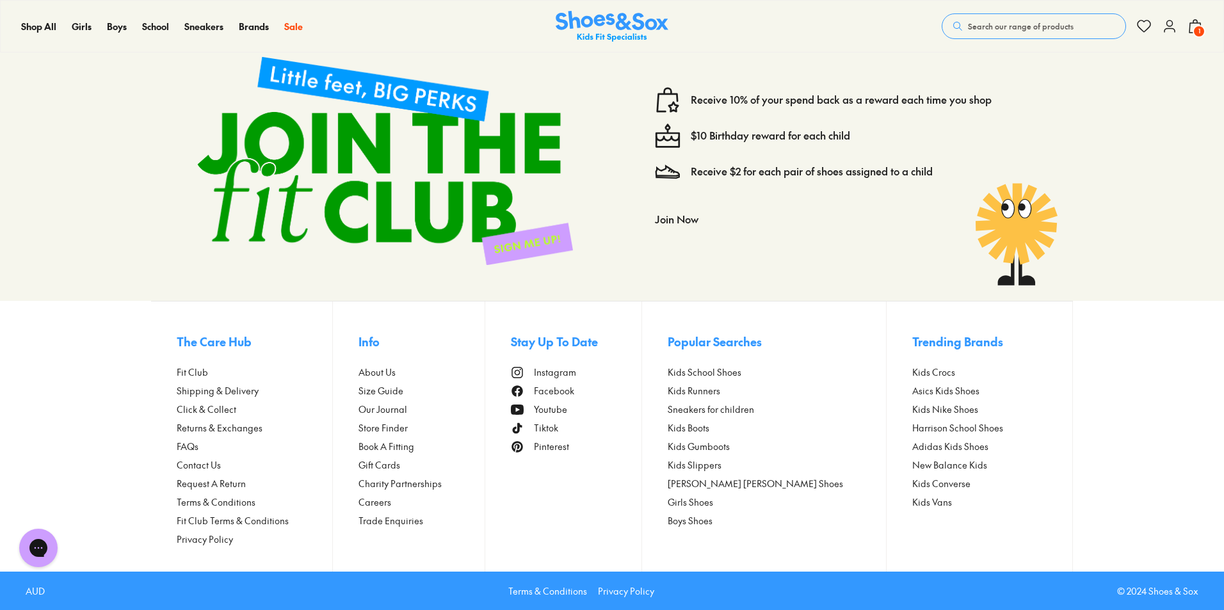
click at [732, 159] on div "Receive $2 for each pair of shoes assigned to a child" at bounding box center [846, 172] width 382 height 26
click at [728, 101] on link "Receive 10% of your spend back as a reward each time you shop" at bounding box center [841, 100] width 301 height 14
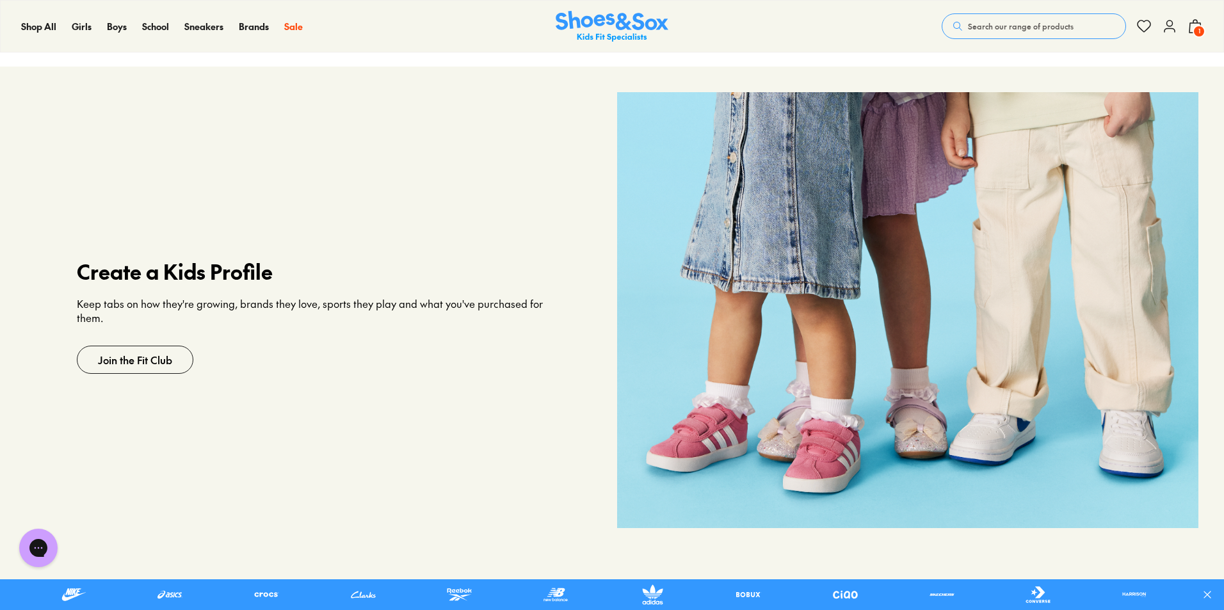
scroll to position [812, 0]
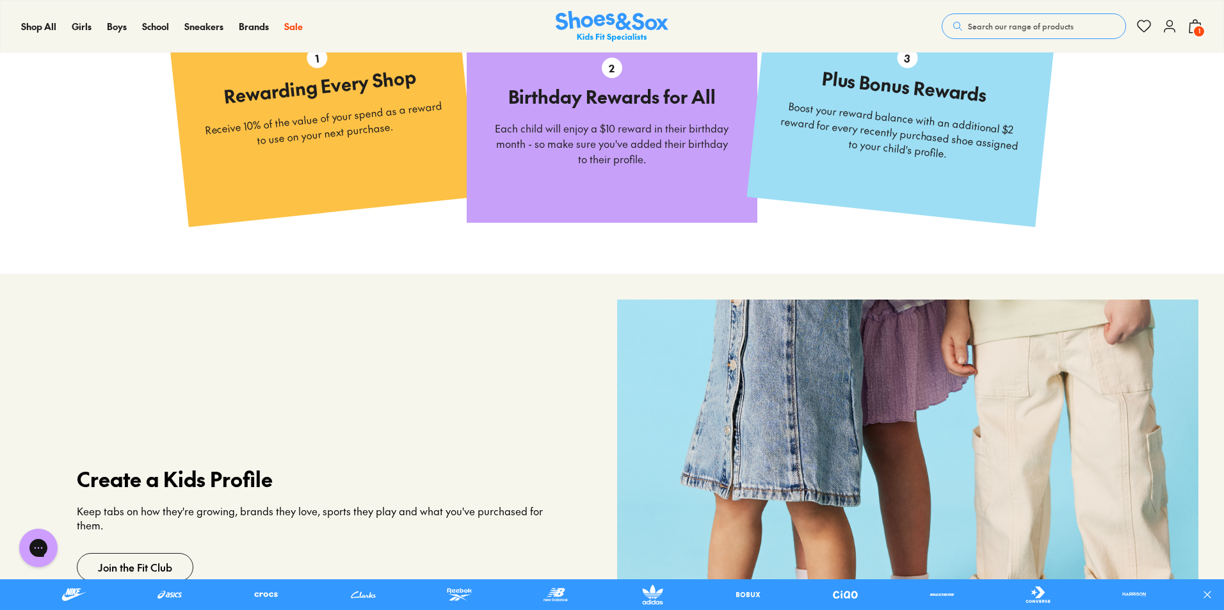
click at [1202, 26] on span "1" at bounding box center [1198, 31] width 13 height 13
click at [1202, 26] on div at bounding box center [612, 305] width 1224 height 610
click at [1197, 29] on span "1" at bounding box center [1198, 31] width 13 height 13
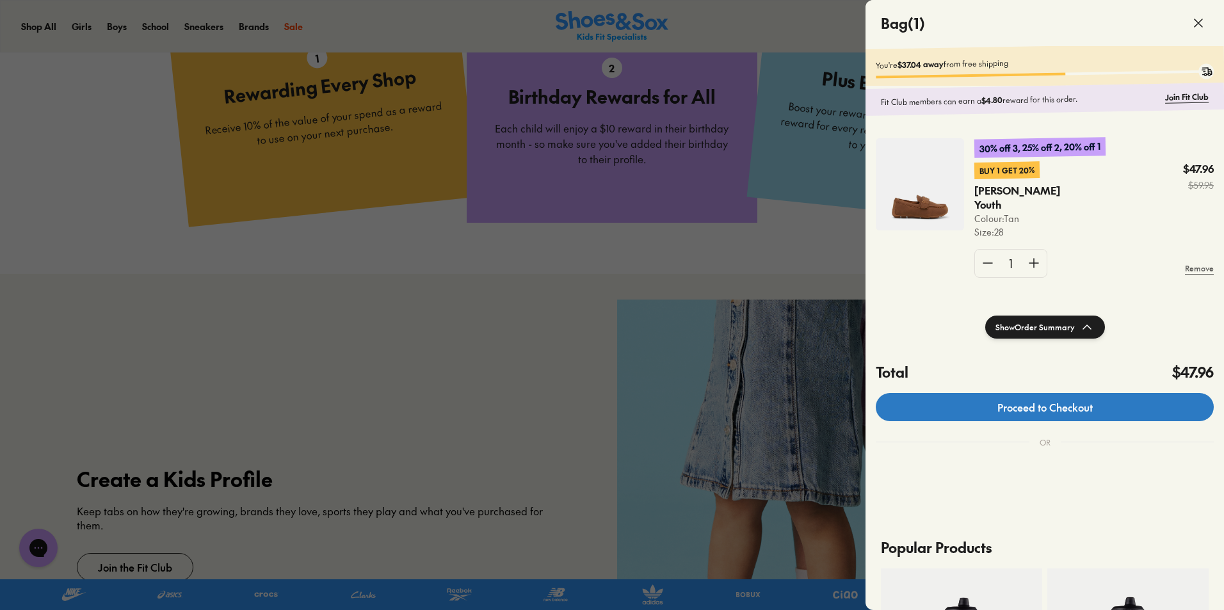
click at [1057, 415] on link "Proceed to Checkout" at bounding box center [1045, 407] width 338 height 28
